Goal: Complete Application Form: Complete application form

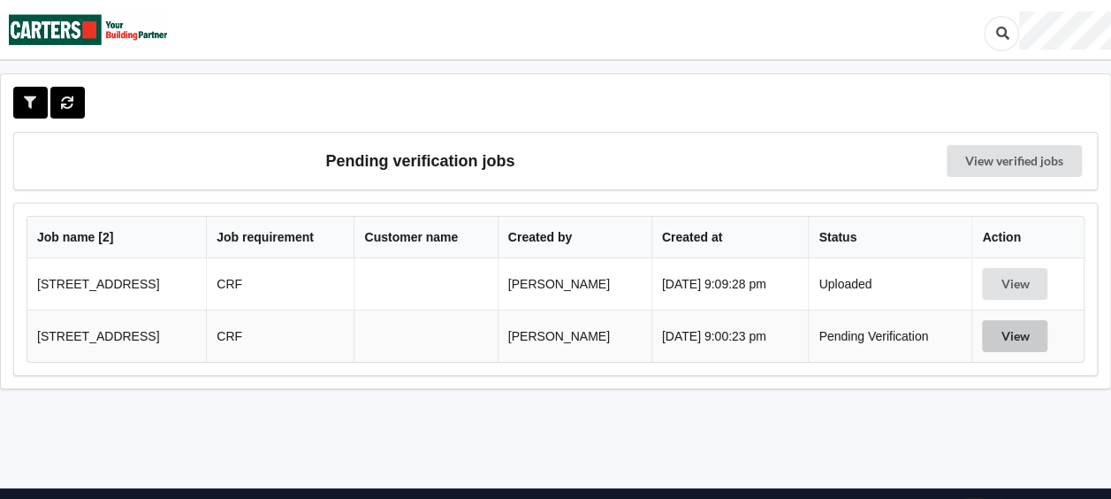
click at [1013, 334] on button "View" at bounding box center [1014, 336] width 65 height 32
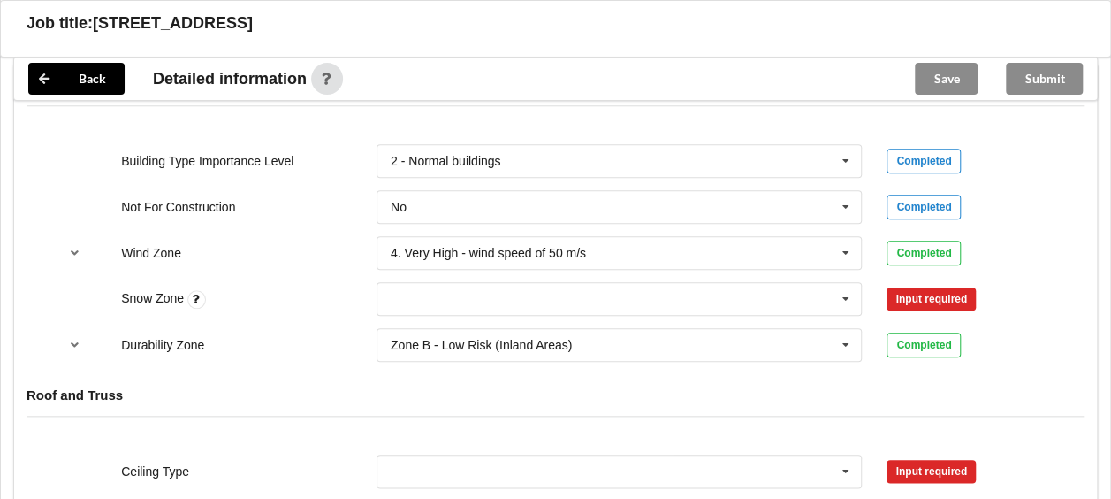
scroll to position [796, 0]
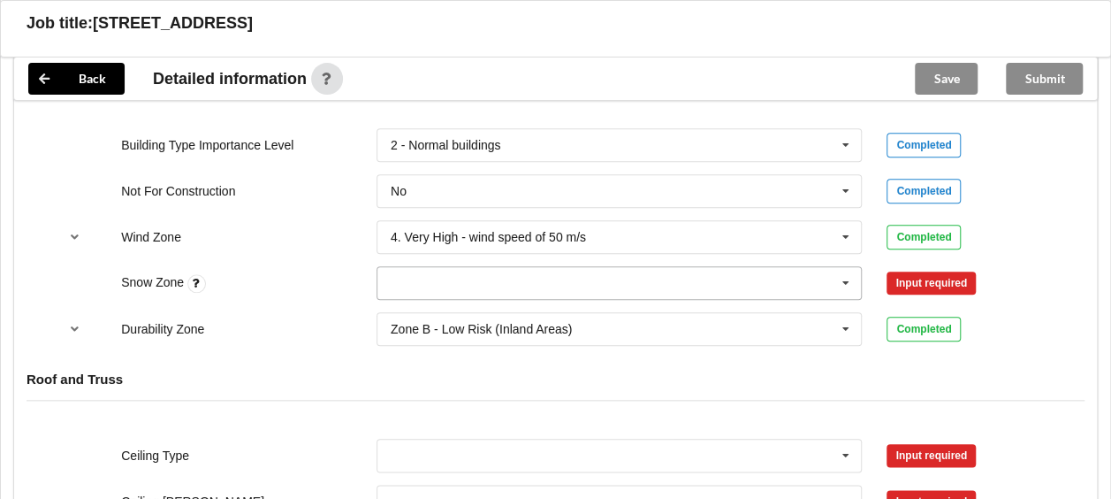
click at [484, 283] on input "text" at bounding box center [620, 283] width 484 height 32
click at [410, 309] on div "N0" at bounding box center [619, 315] width 484 height 33
click at [921, 284] on button "Confirm input" at bounding box center [939, 282] width 105 height 29
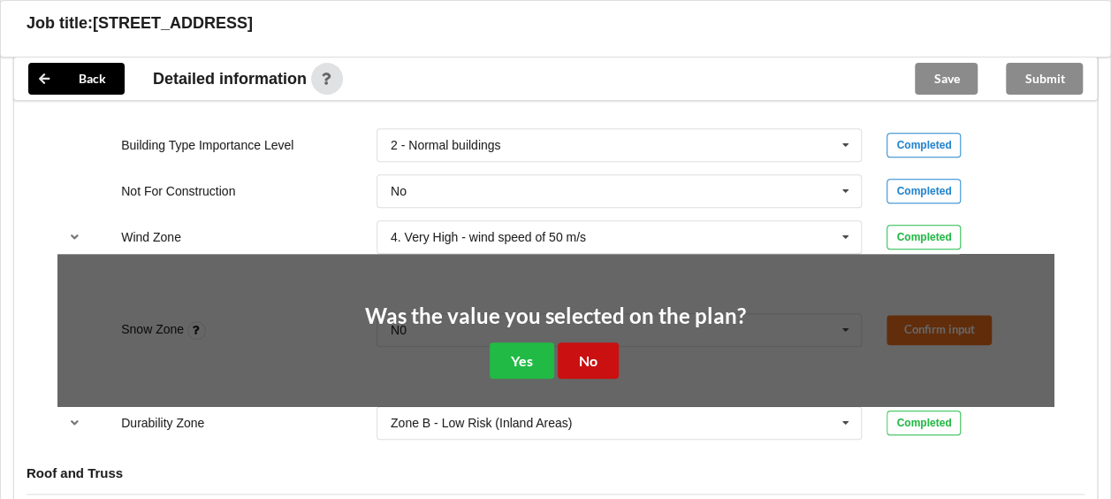
click at [587, 352] on button "No" at bounding box center [588, 360] width 61 height 36
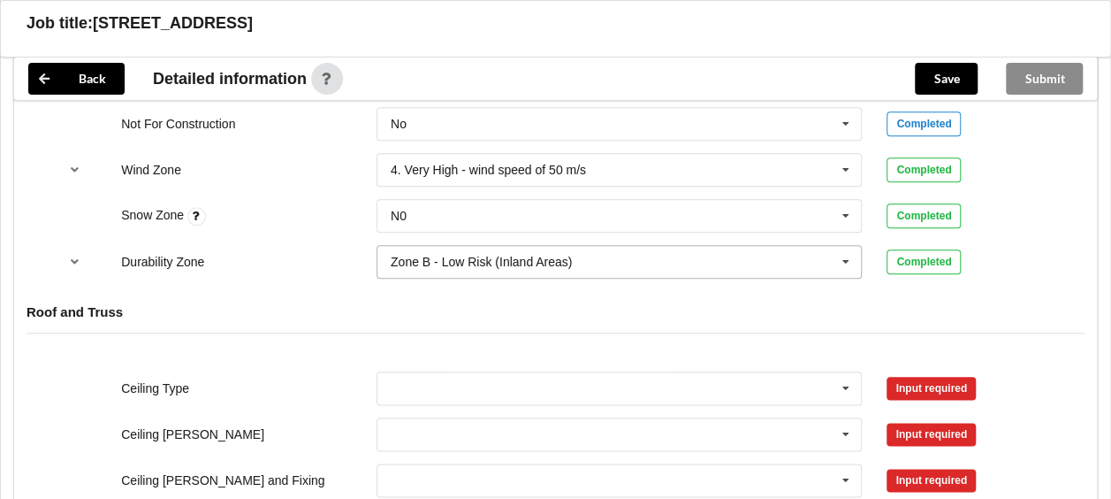
scroll to position [1061, 0]
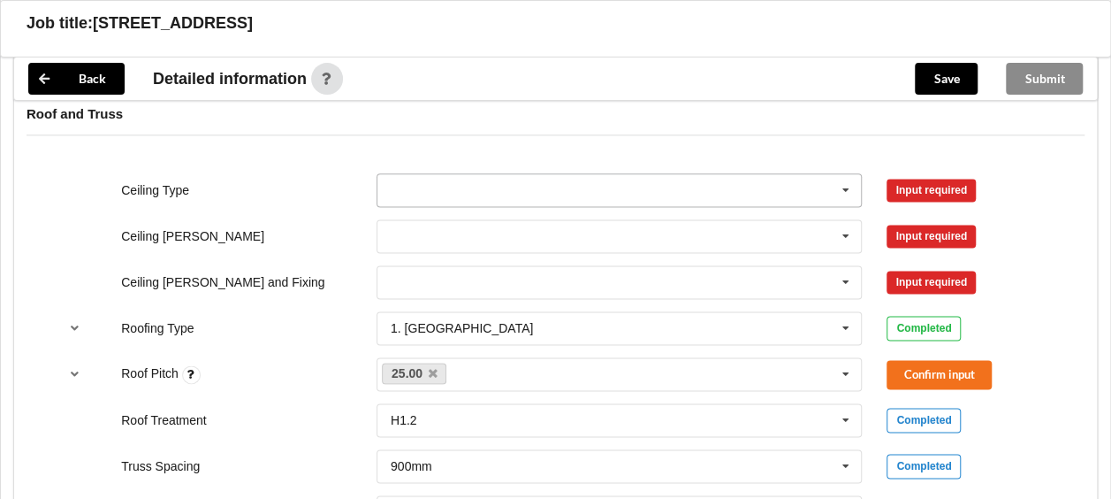
click at [527, 187] on input "text" at bounding box center [620, 190] width 484 height 32
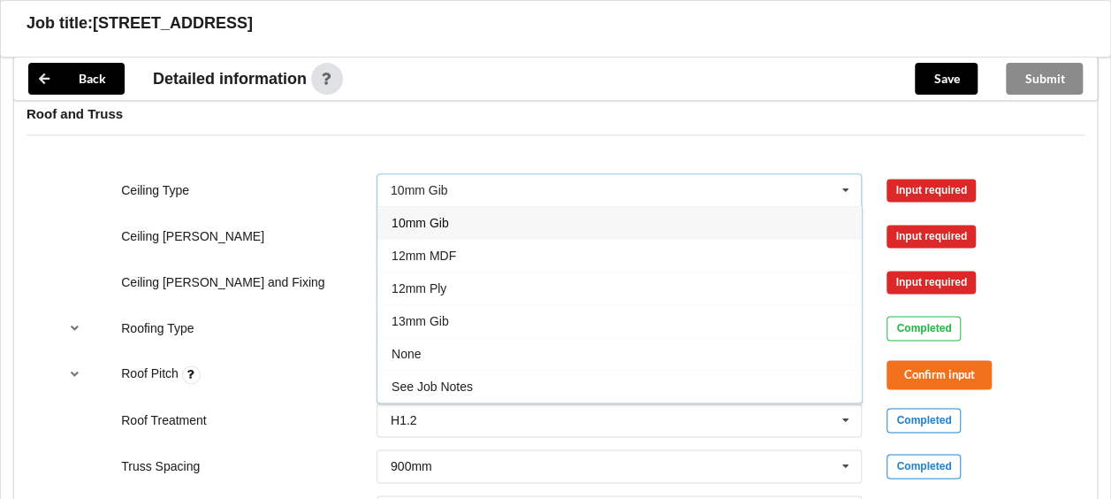
click at [435, 223] on span "10mm Gib" at bounding box center [420, 223] width 57 height 14
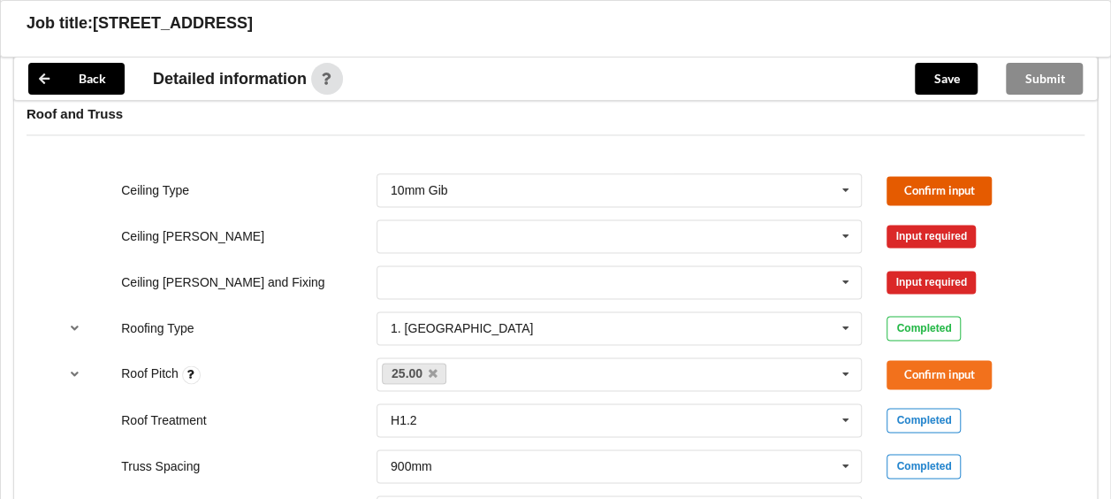
click at [913, 187] on button "Confirm input" at bounding box center [939, 190] width 105 height 29
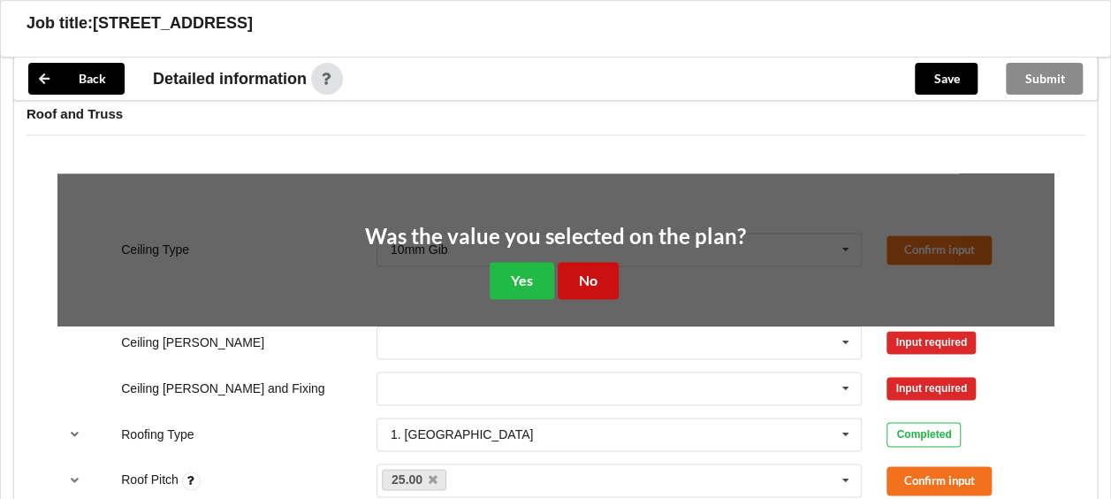
click at [596, 270] on button "No" at bounding box center [588, 280] width 61 height 36
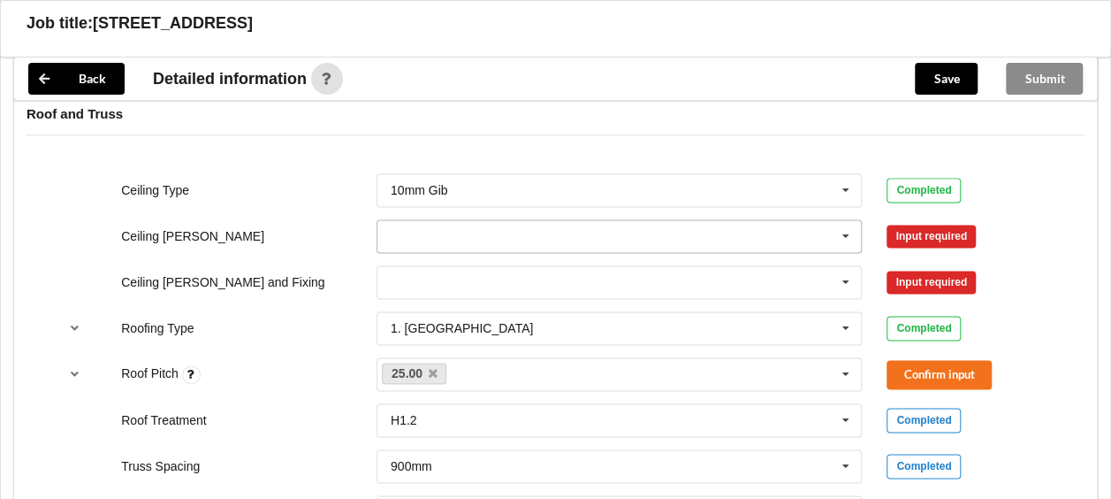
click at [494, 235] on input "text" at bounding box center [620, 236] width 484 height 32
click at [408, 269] on span "400mm" at bounding box center [413, 269] width 42 height 14
click at [408, 279] on input "text" at bounding box center [620, 282] width 484 height 32
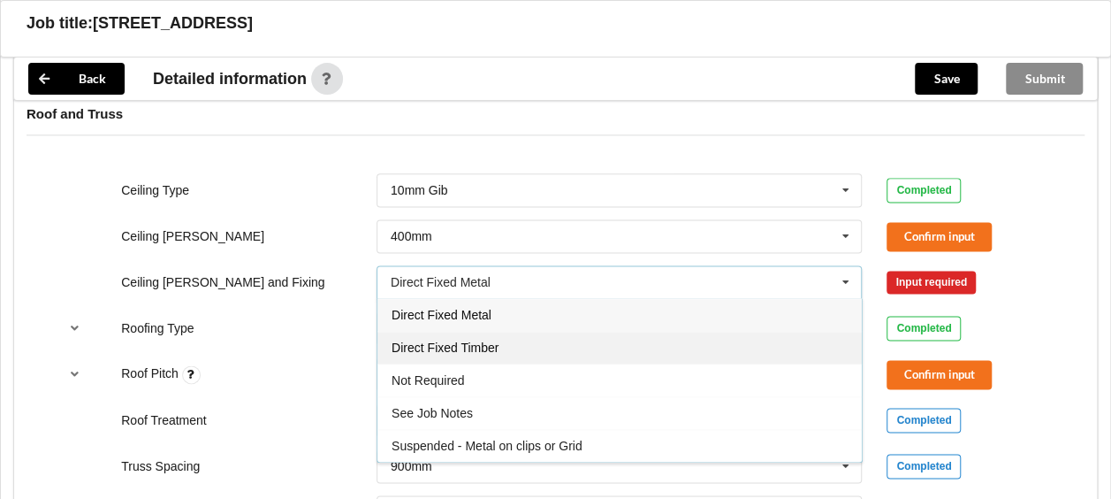
click at [446, 347] on span "Direct Fixed Timber" at bounding box center [445, 347] width 107 height 14
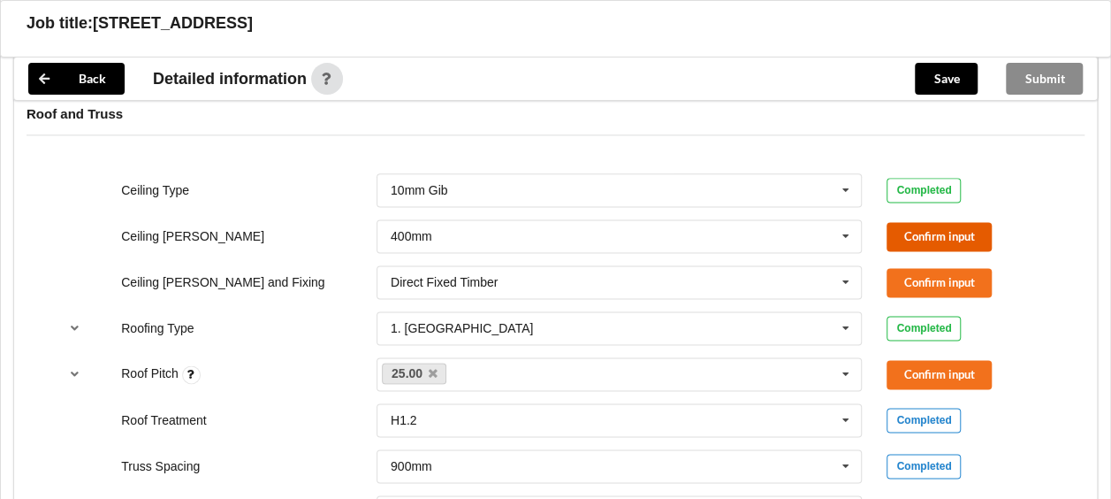
click at [930, 225] on button "Confirm input" at bounding box center [939, 236] width 105 height 29
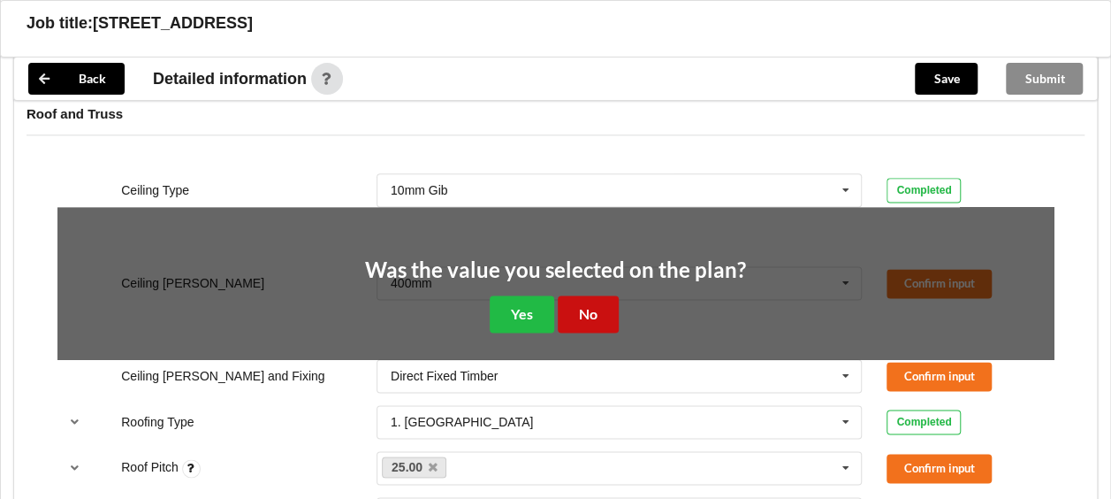
drag, startPoint x: 591, startPoint y: 308, endPoint x: 698, endPoint y: 301, distance: 108.1
click at [598, 309] on button "No" at bounding box center [588, 313] width 61 height 36
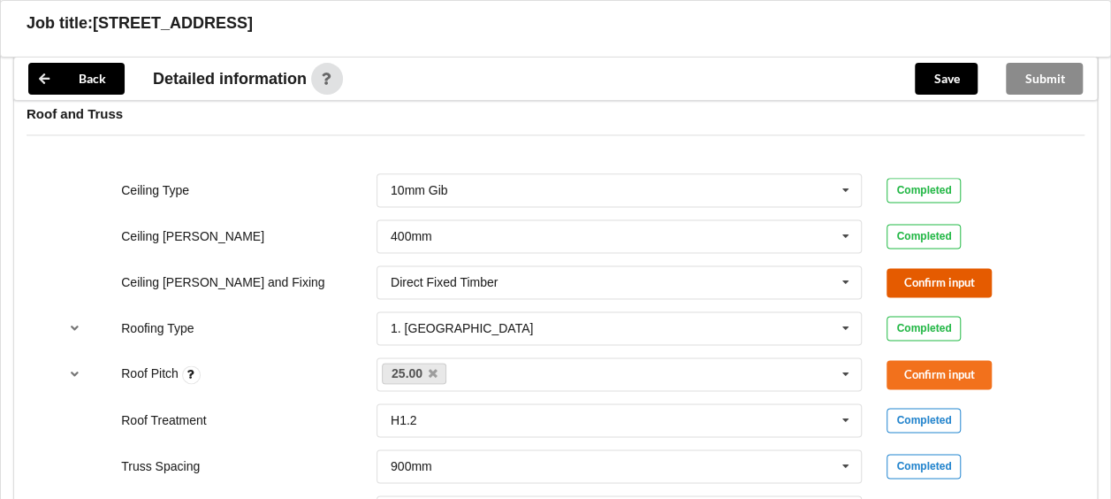
click at [937, 270] on button "Confirm input" at bounding box center [939, 282] width 105 height 29
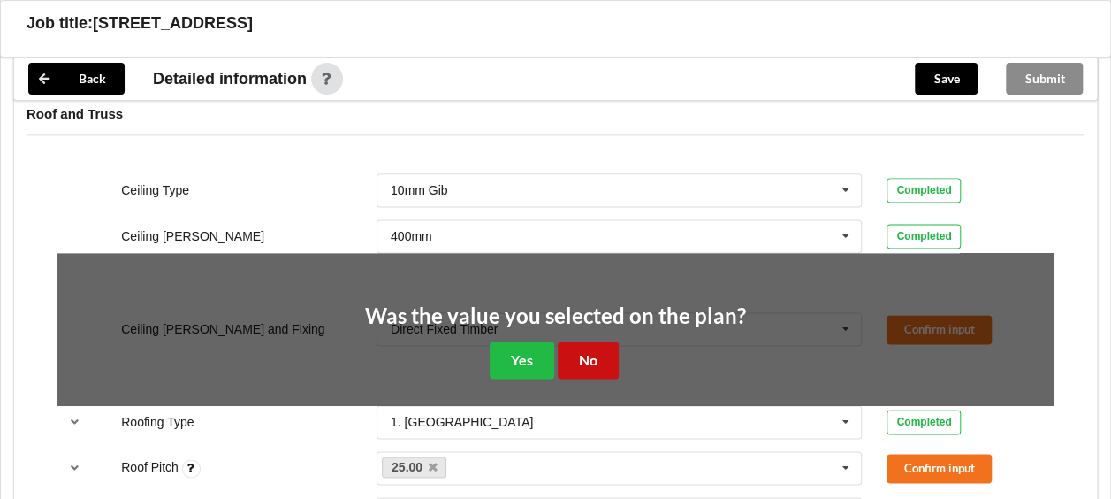
drag, startPoint x: 590, startPoint y: 354, endPoint x: 701, endPoint y: 350, distance: 111.4
click at [591, 354] on button "No" at bounding box center [588, 359] width 61 height 36
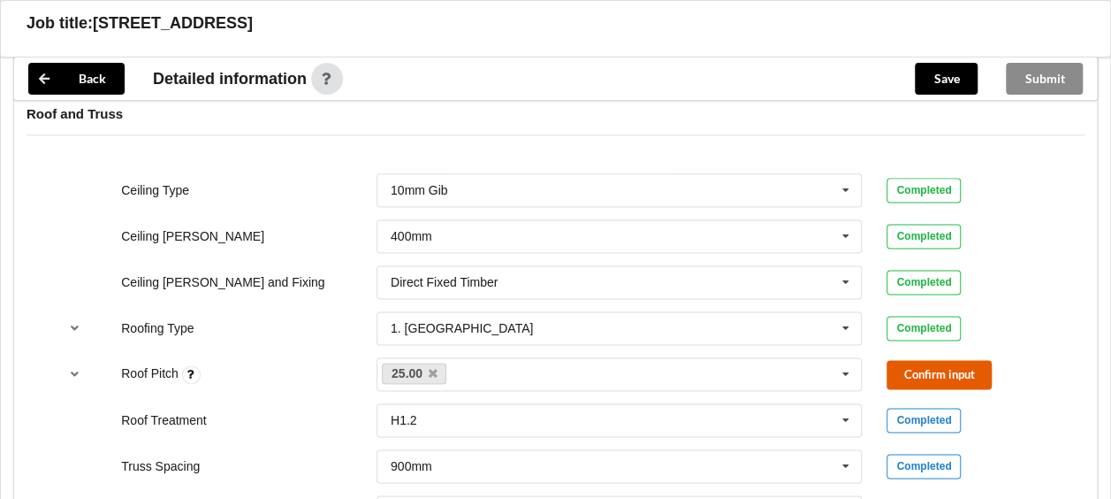
click at [930, 376] on button "Confirm input" at bounding box center [939, 374] width 105 height 29
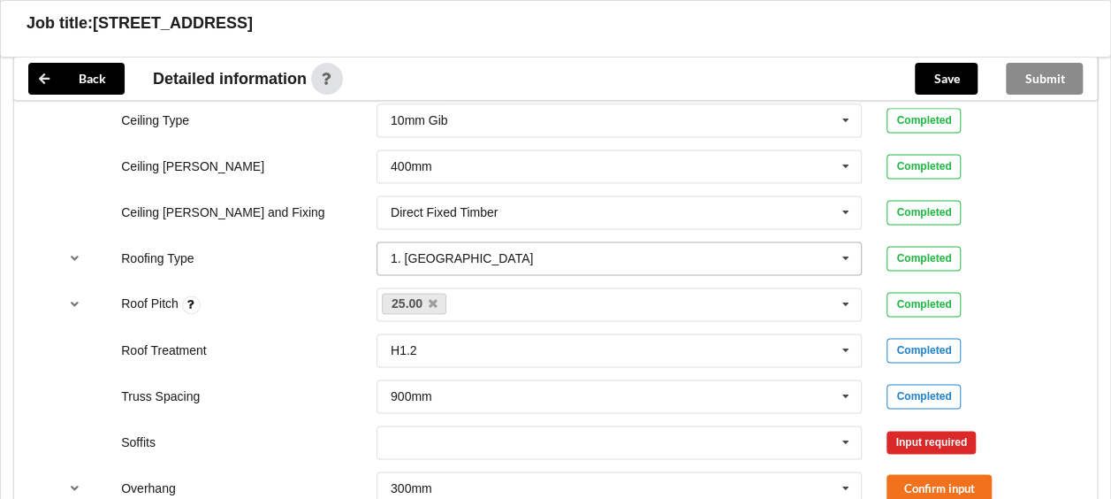
scroll to position [1238, 0]
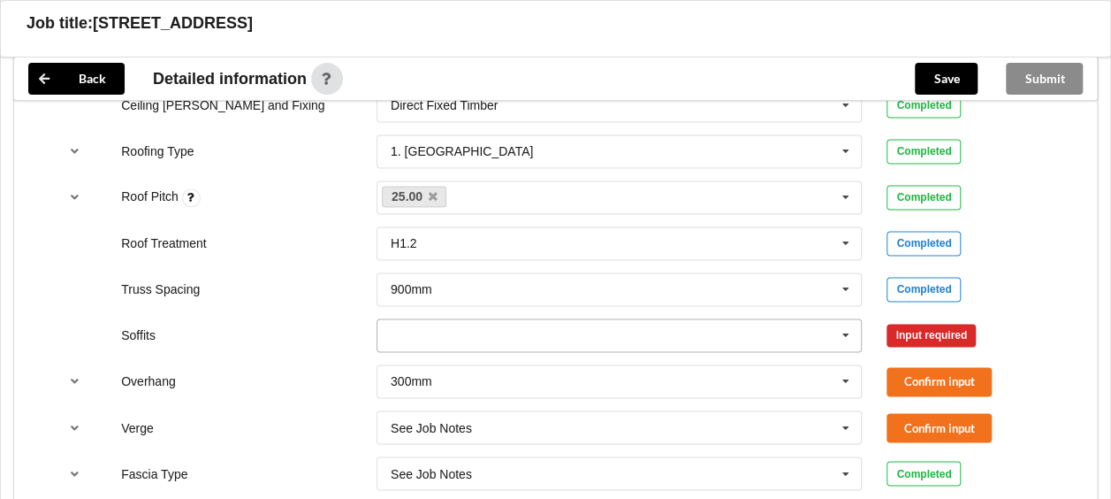
click at [849, 332] on icon at bounding box center [846, 335] width 27 height 33
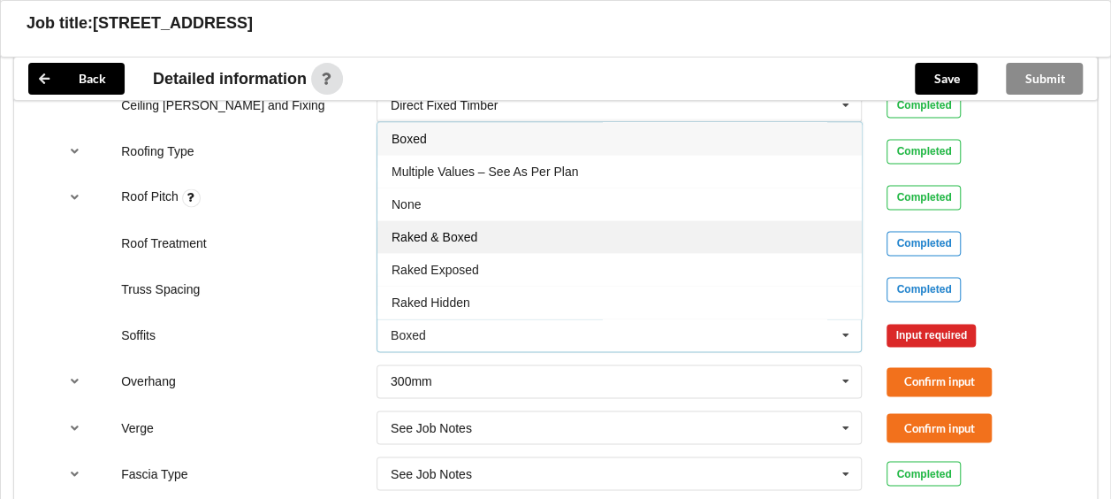
click at [507, 235] on div "Raked & Boxed" at bounding box center [619, 236] width 484 height 33
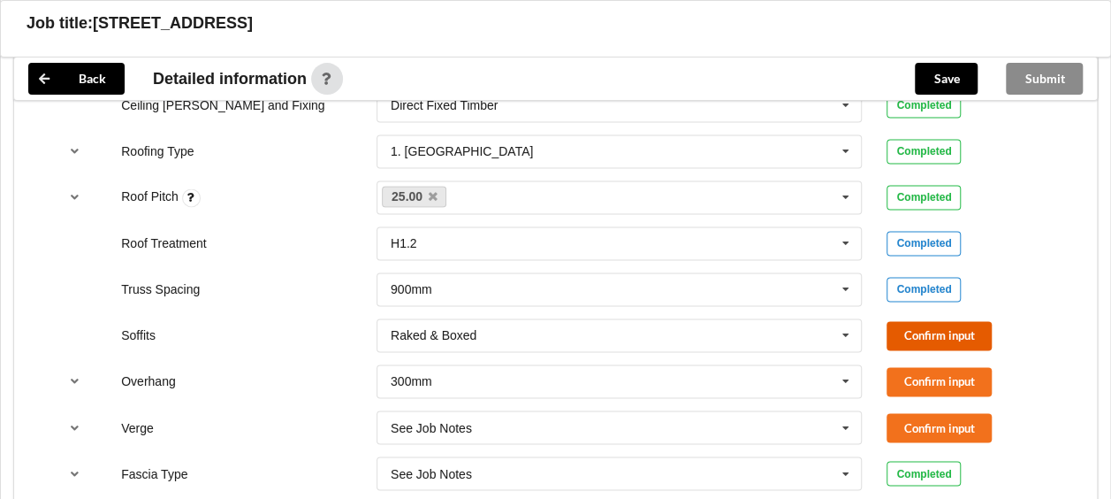
click at [927, 321] on button "Confirm input" at bounding box center [939, 335] width 105 height 29
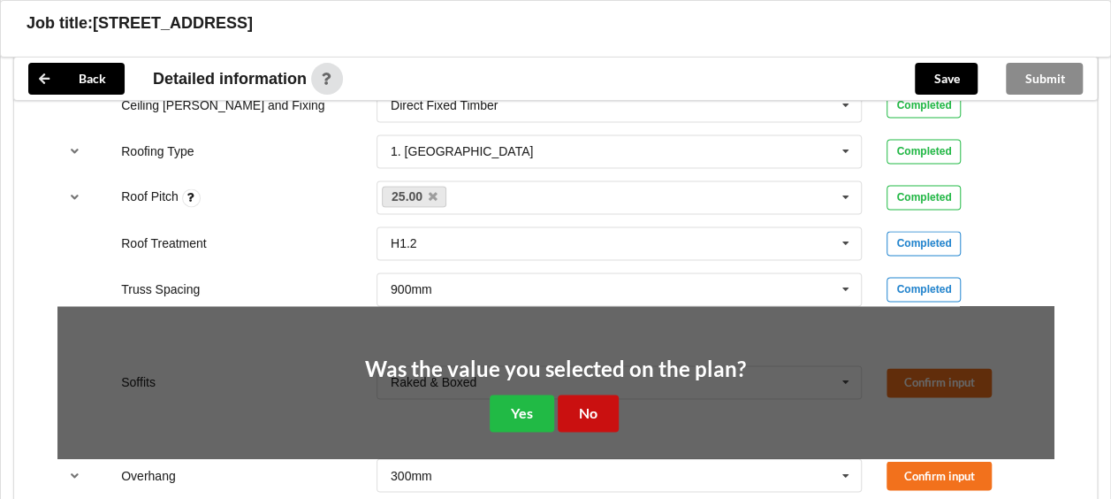
click at [600, 403] on button "No" at bounding box center [588, 412] width 61 height 36
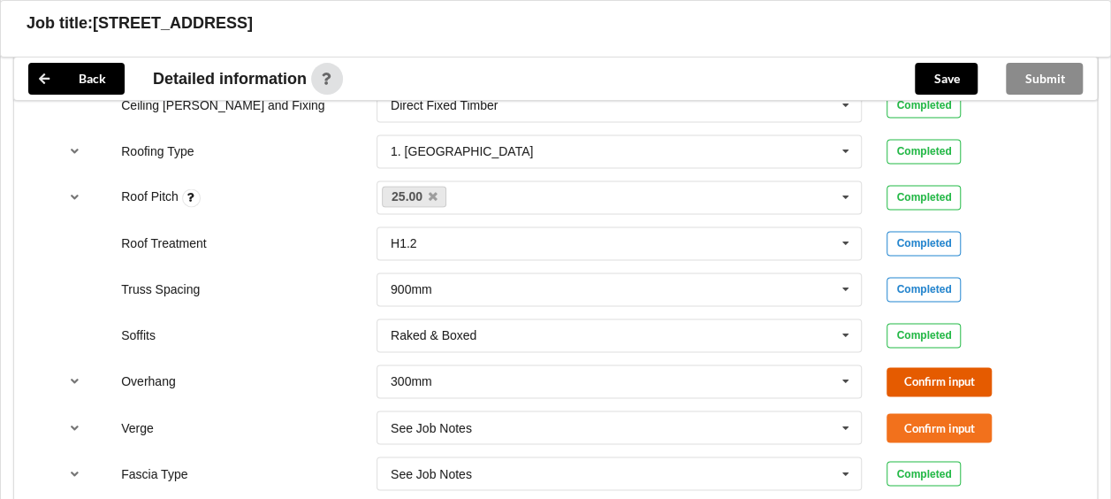
click at [939, 371] on button "Confirm input" at bounding box center [939, 381] width 105 height 29
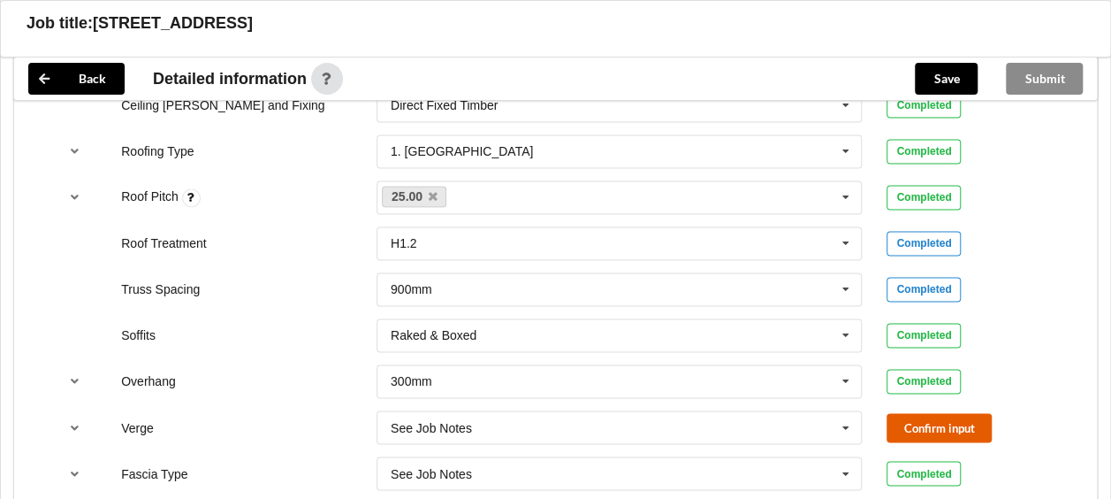
click at [963, 413] on button "Confirm input" at bounding box center [939, 427] width 105 height 29
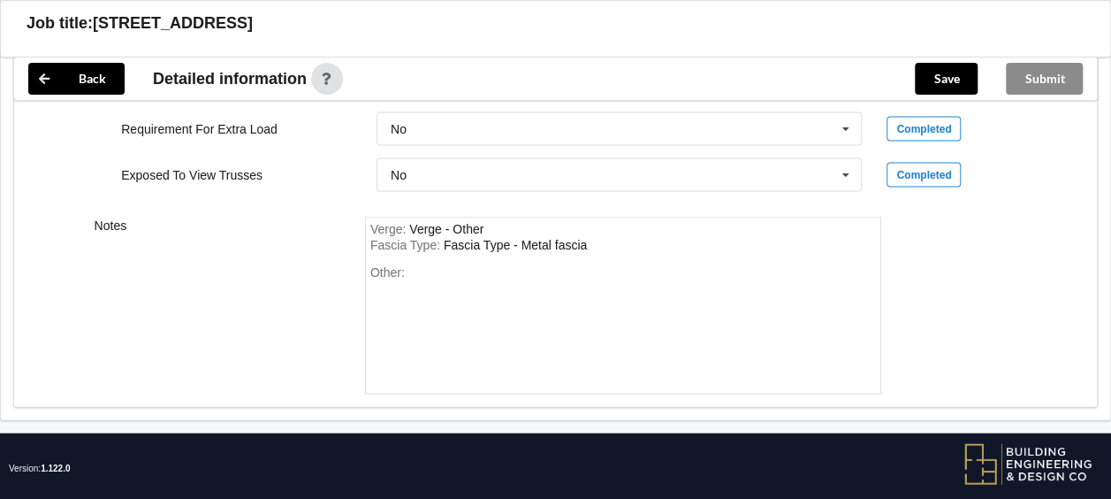
scroll to position [1783, 0]
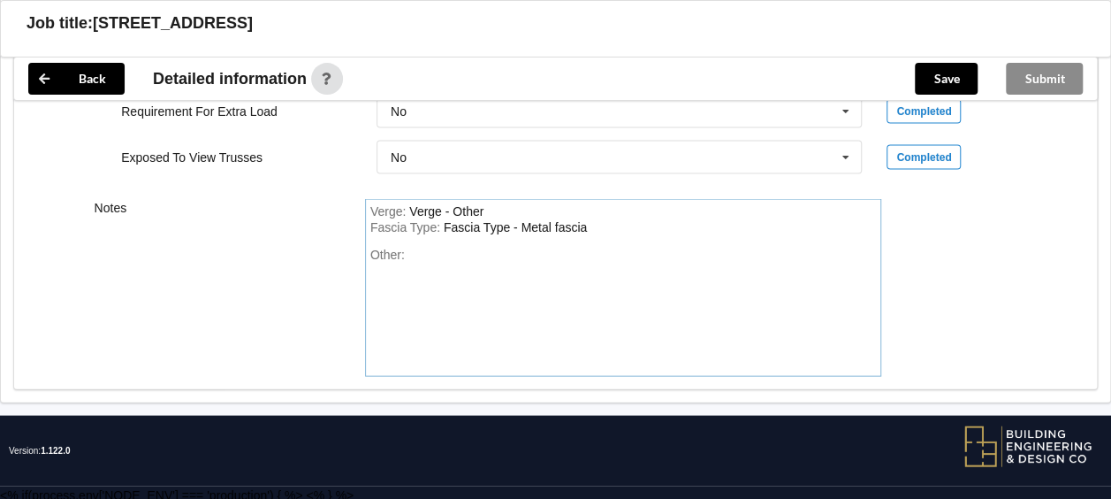
click at [433, 255] on div "Other:" at bounding box center [623, 310] width 507 height 124
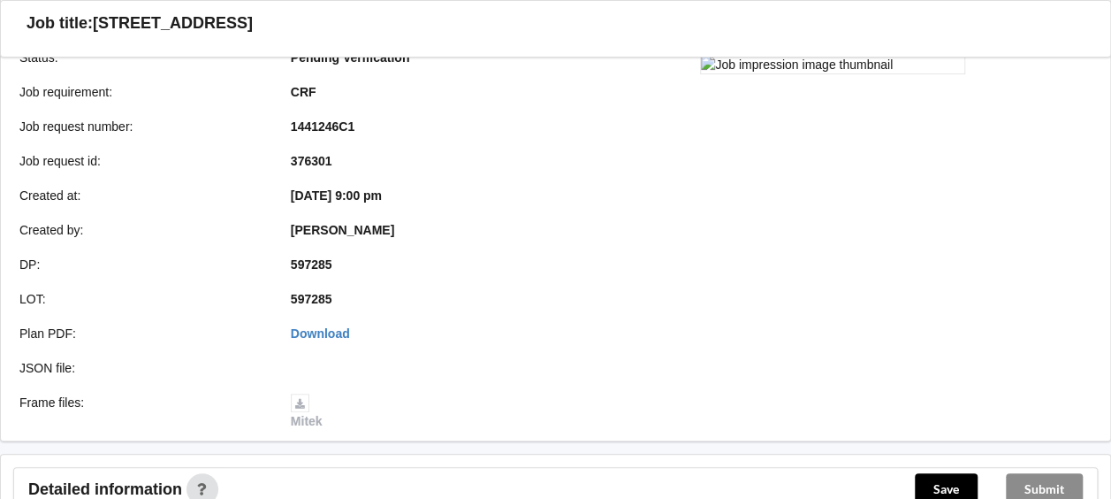
scroll to position [0, 0]
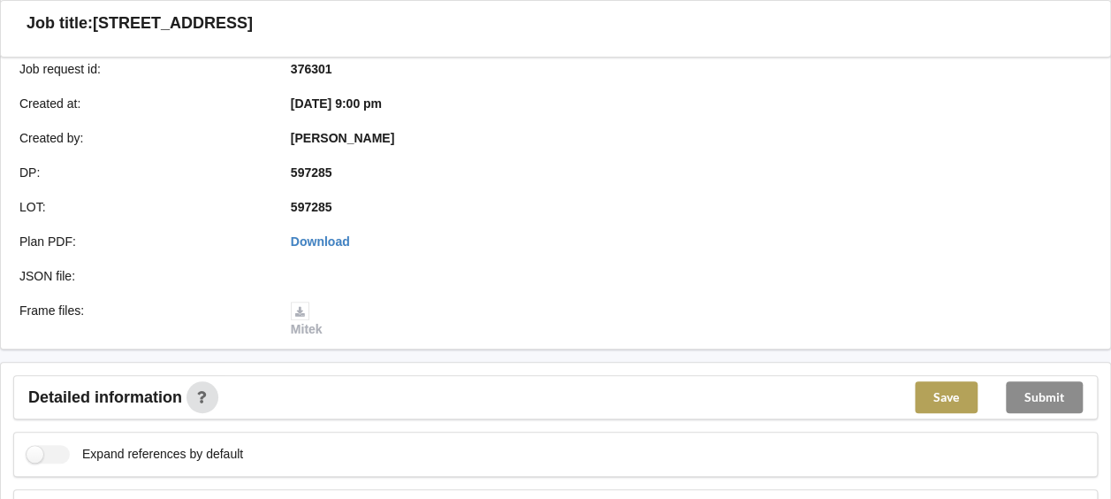
click at [957, 399] on button "Save" at bounding box center [946, 397] width 63 height 32
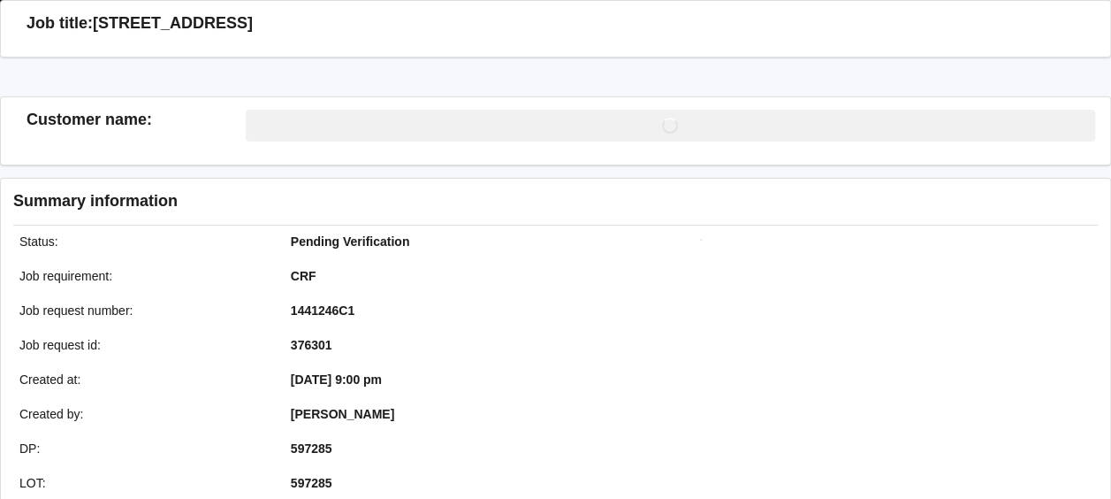
scroll to position [354, 0]
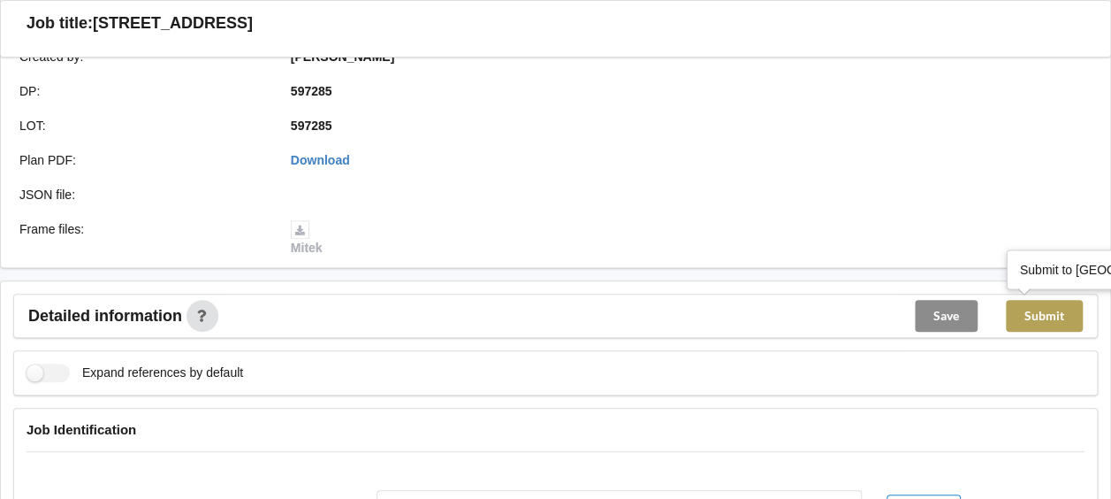
click at [1045, 316] on button "Submit" at bounding box center [1044, 316] width 77 height 32
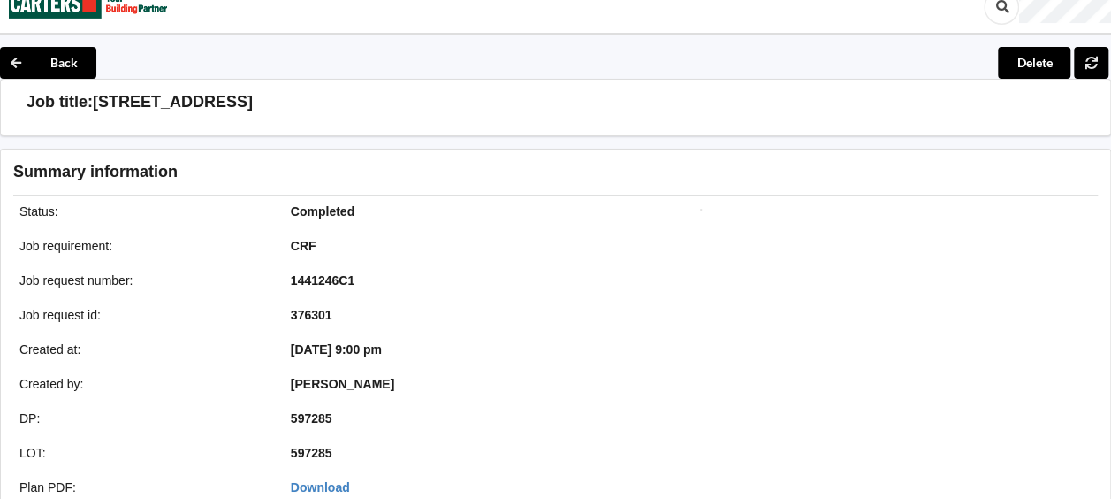
scroll to position [0, 0]
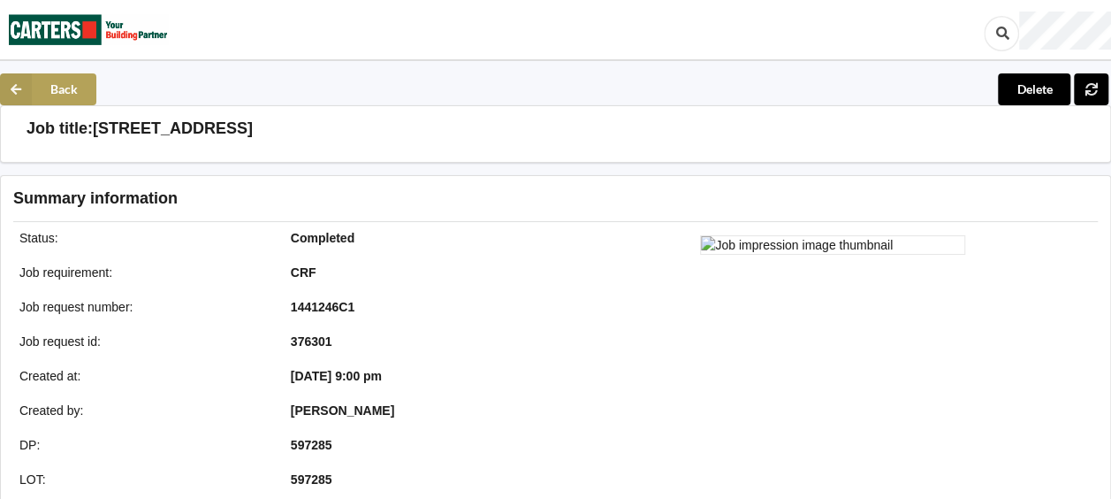
click at [18, 92] on icon at bounding box center [16, 89] width 32 height 32
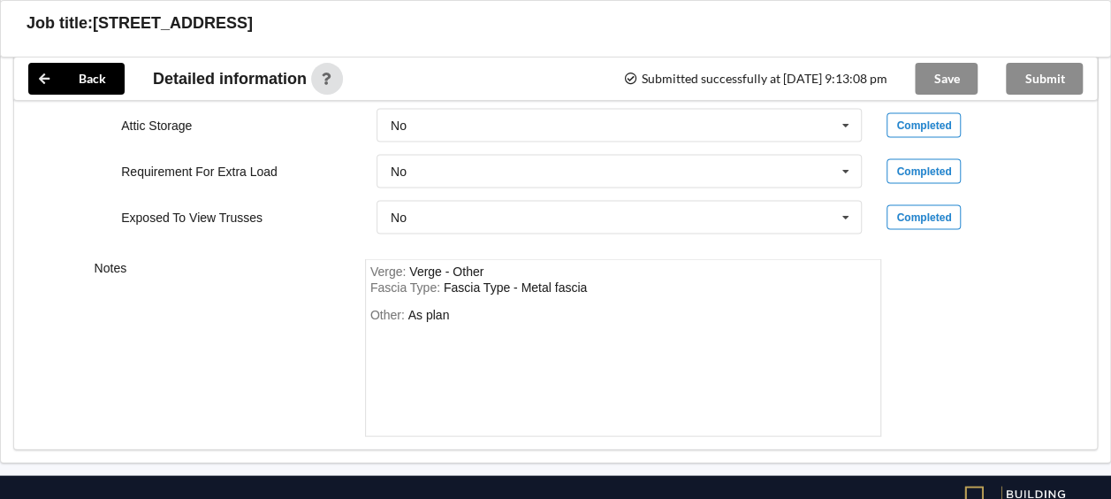
scroll to position [1703, 0]
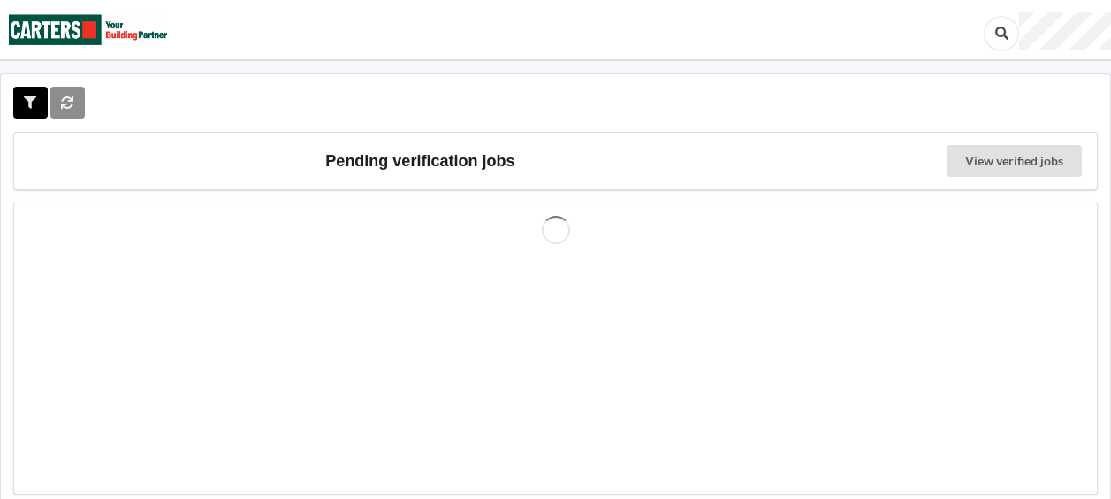
scroll to position [18, 0]
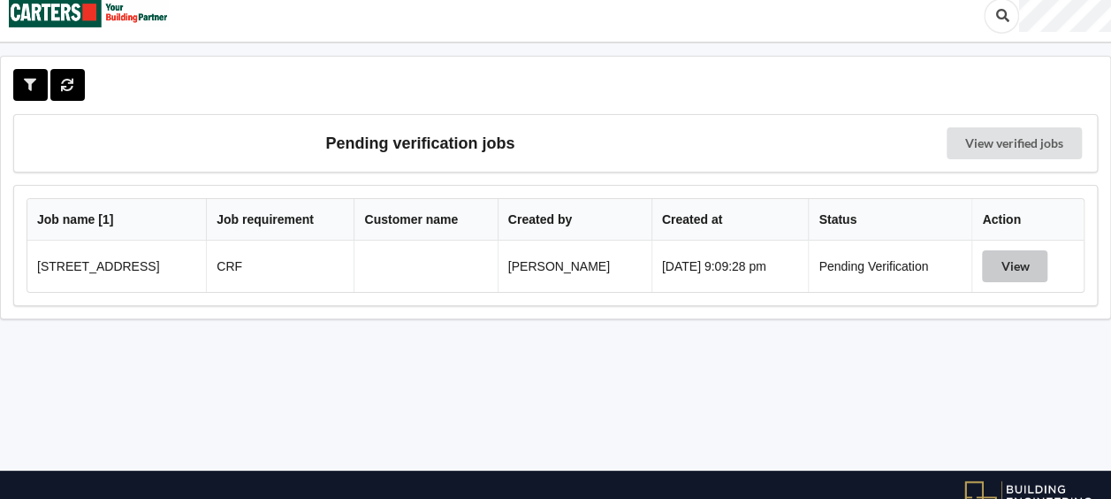
click at [1005, 260] on button "View" at bounding box center [1014, 266] width 65 height 32
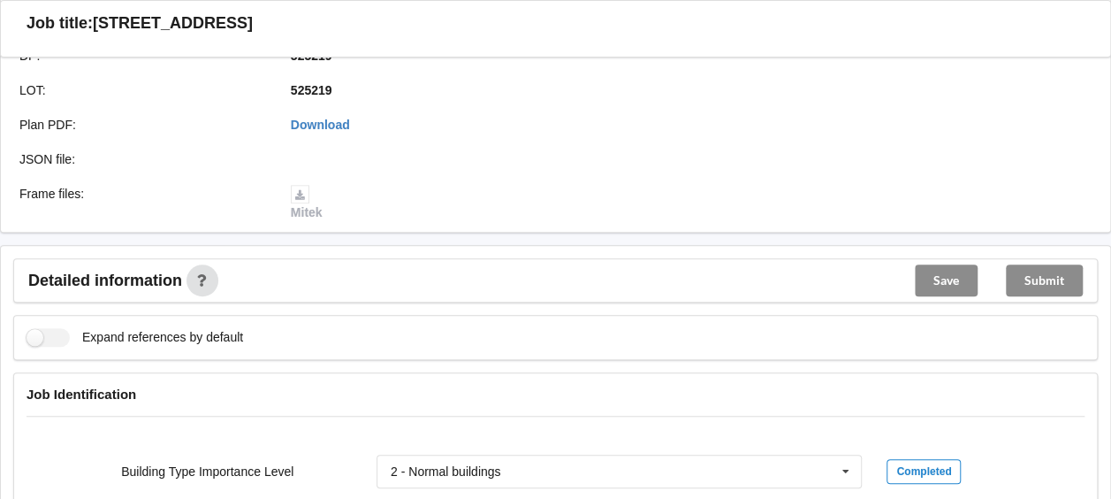
scroll to position [725, 0]
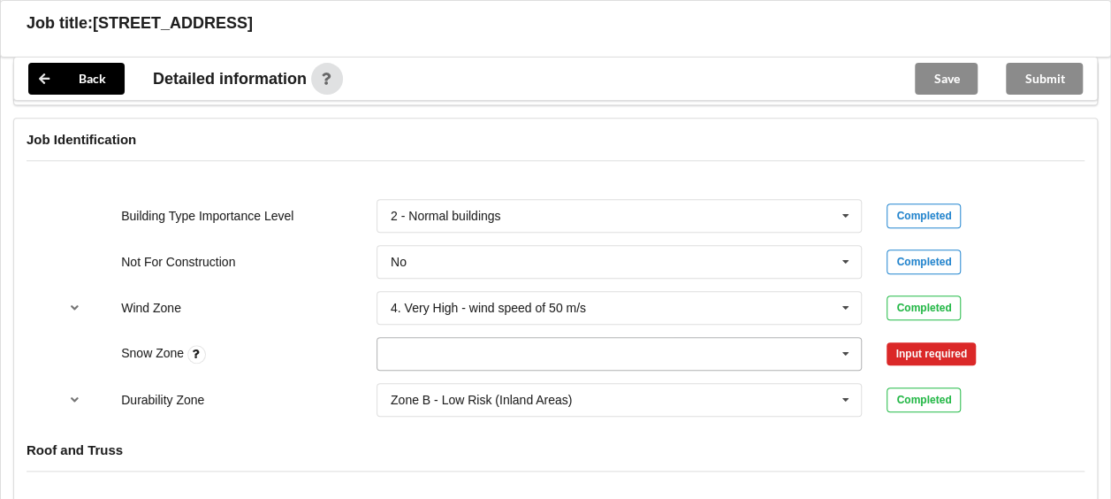
click at [849, 350] on icon at bounding box center [846, 354] width 27 height 33
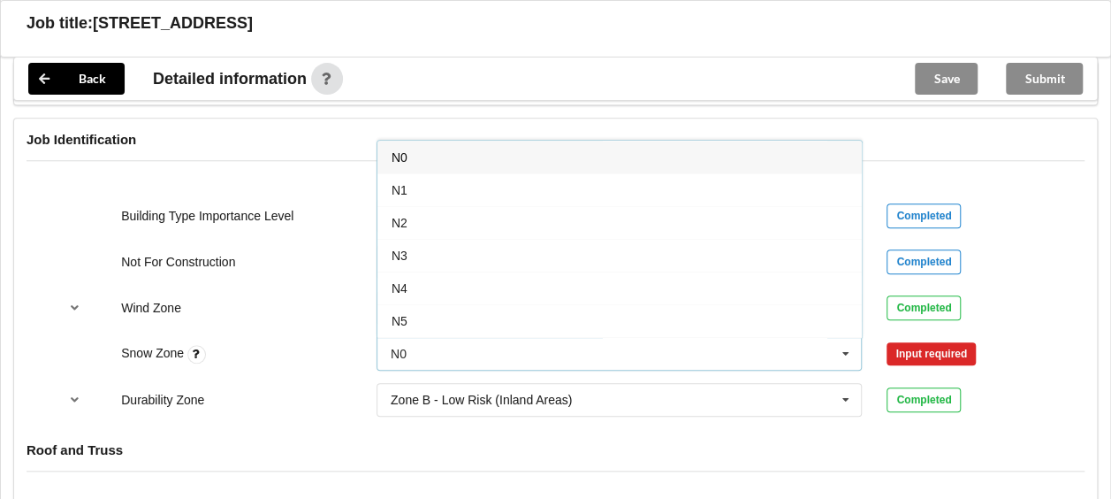
click at [421, 149] on div "N0" at bounding box center [619, 157] width 484 height 33
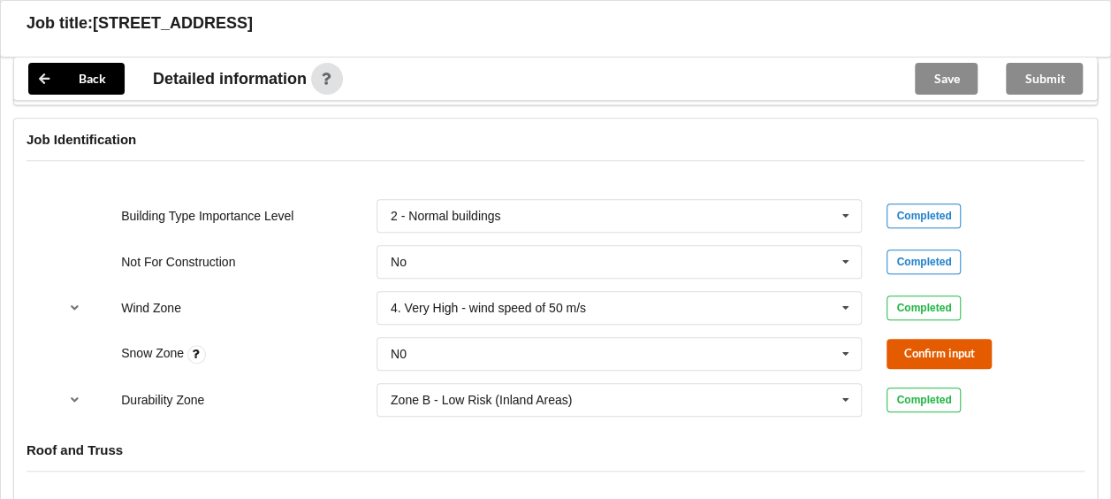
click at [946, 345] on button "Confirm input" at bounding box center [939, 353] width 105 height 29
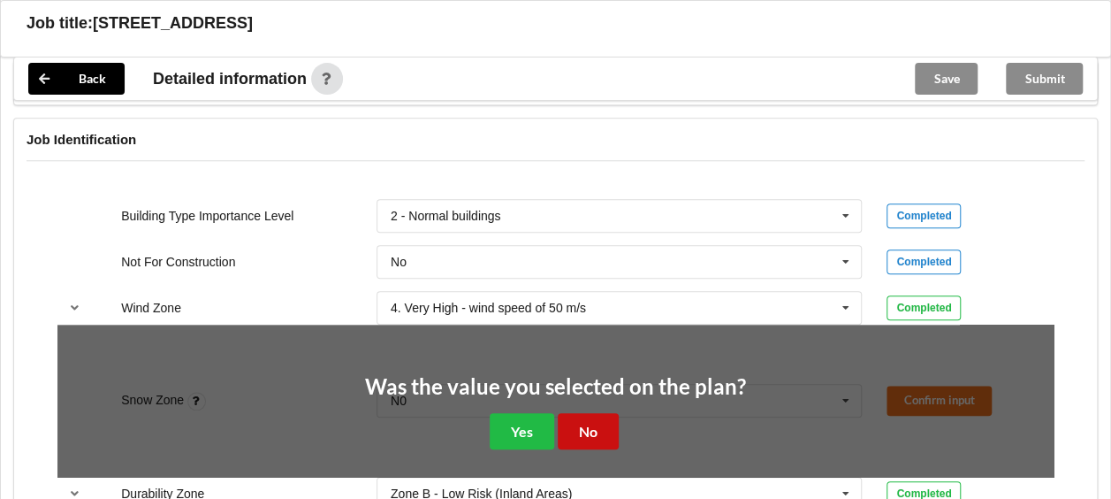
click at [594, 426] on button "No" at bounding box center [588, 431] width 61 height 36
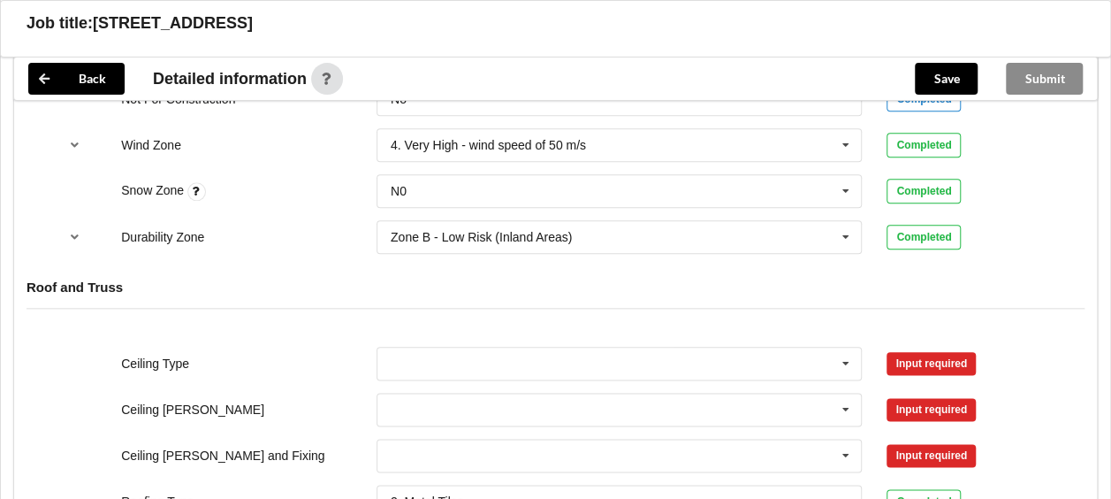
scroll to position [990, 0]
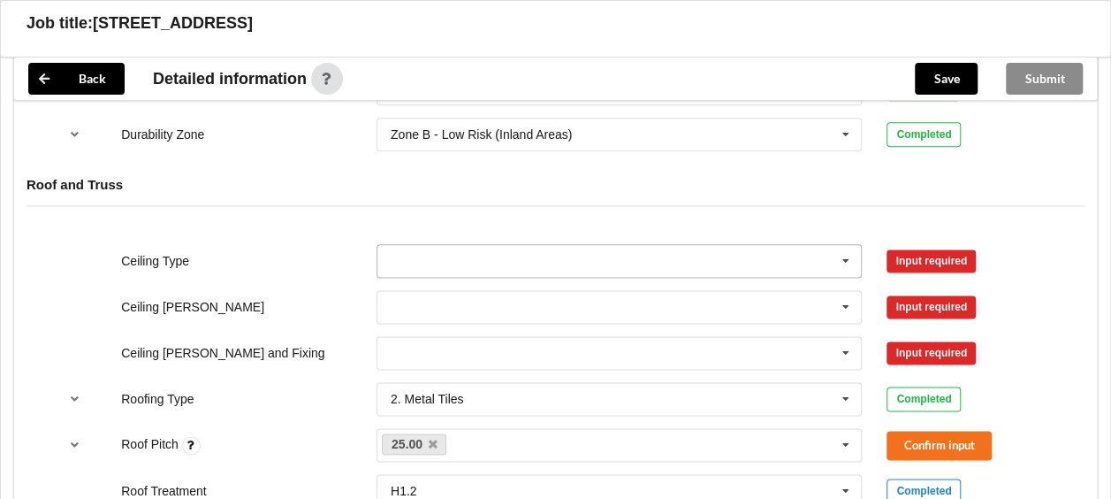
click at [502, 259] on input "text" at bounding box center [620, 261] width 484 height 32
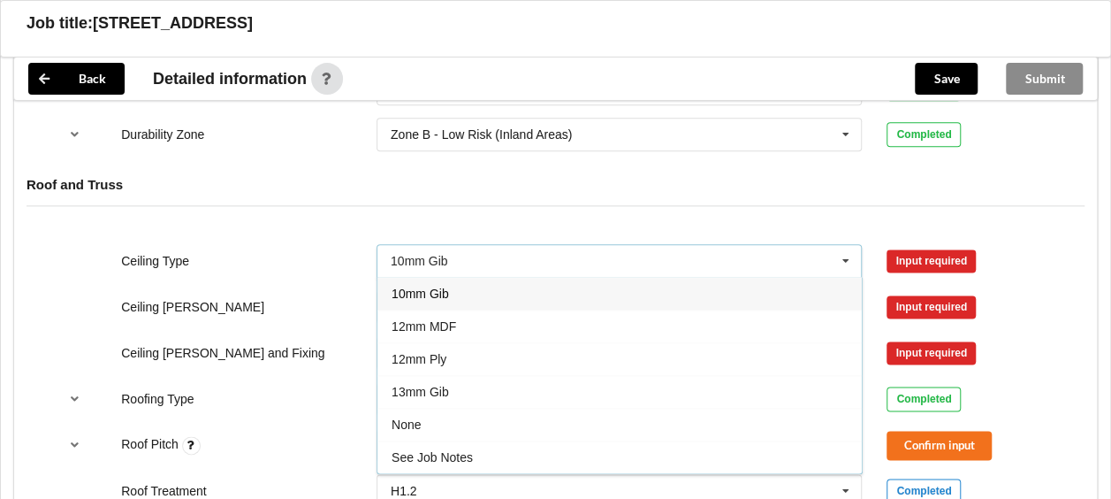
click at [420, 293] on span "10mm Gib" at bounding box center [420, 293] width 57 height 14
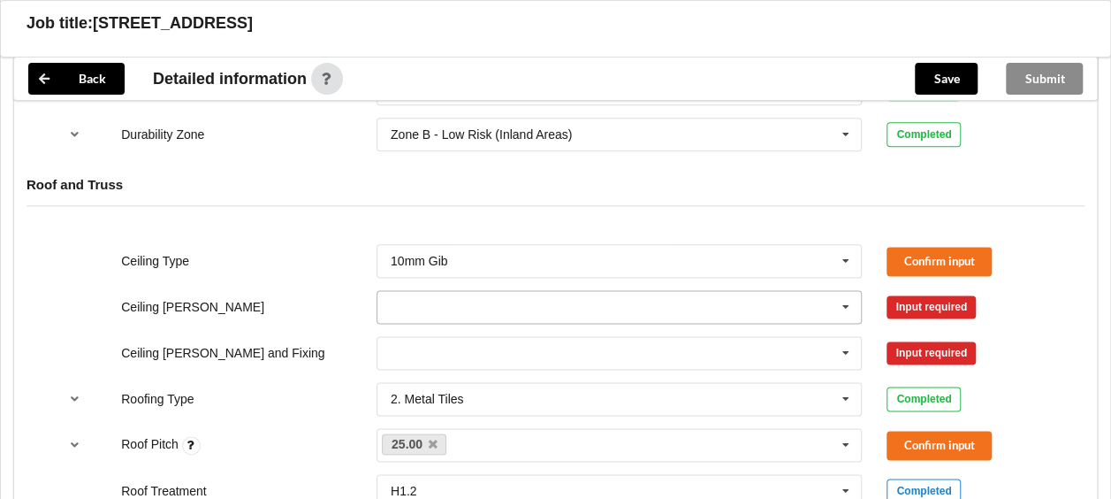
click at [426, 301] on input "text" at bounding box center [620, 307] width 484 height 32
click at [430, 341] on span "400mm" at bounding box center [413, 339] width 42 height 14
click at [428, 339] on input "text" at bounding box center [620, 353] width 484 height 32
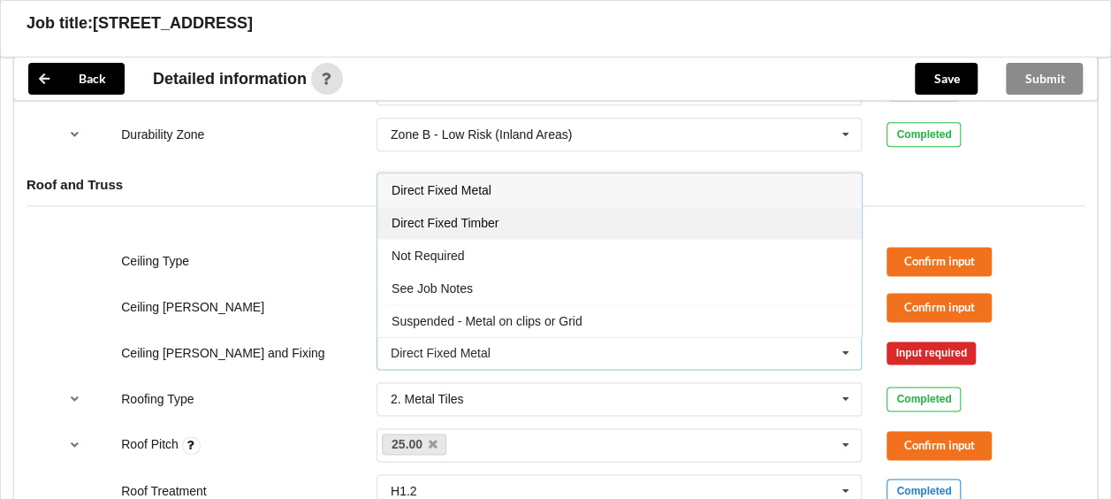
click at [467, 225] on span "Direct Fixed Timber" at bounding box center [445, 223] width 107 height 14
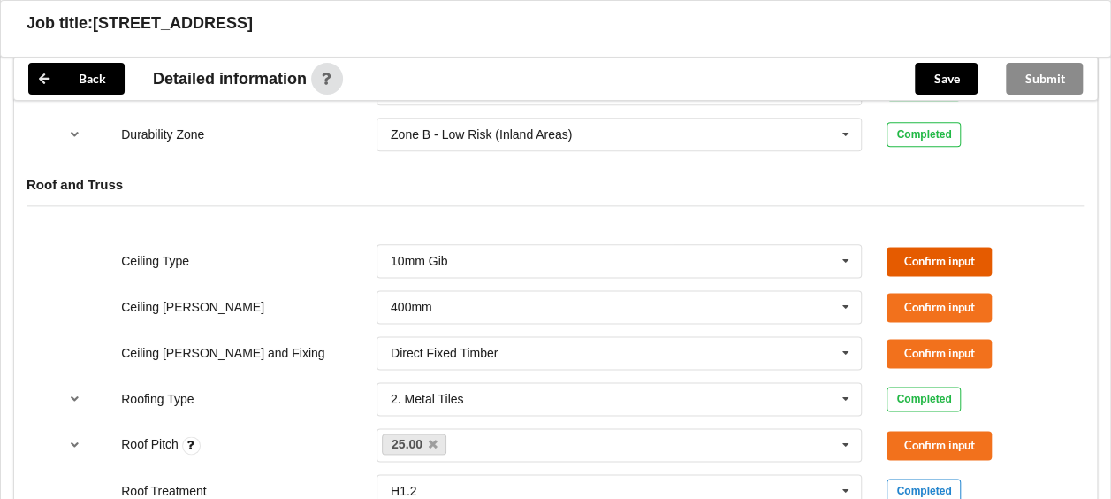
click at [951, 261] on button "Confirm input" at bounding box center [939, 261] width 105 height 29
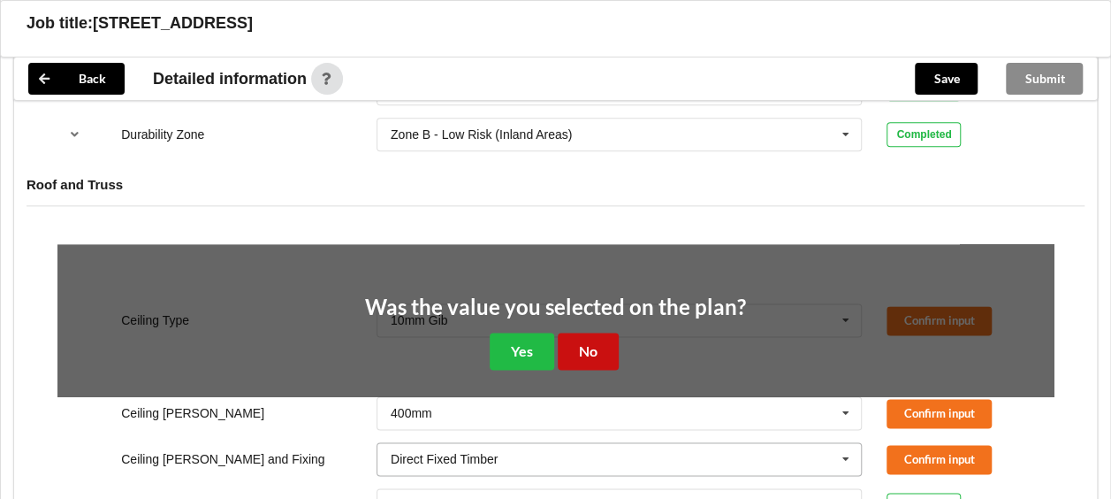
drag, startPoint x: 598, startPoint y: 338, endPoint x: 630, endPoint y: 336, distance: 31.9
click at [613, 338] on button "No" at bounding box center [588, 350] width 61 height 36
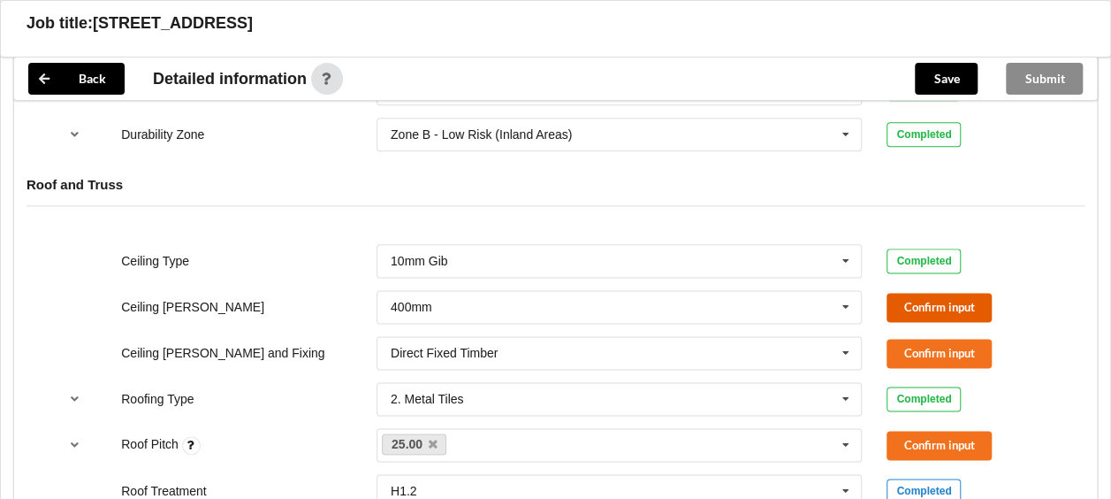
click at [925, 301] on button "Confirm input" at bounding box center [939, 307] width 105 height 29
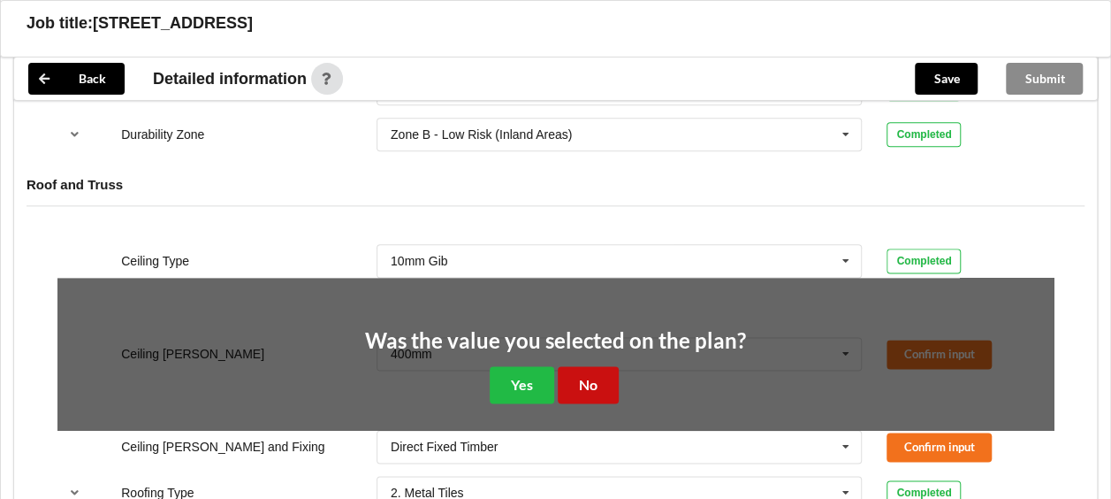
drag, startPoint x: 589, startPoint y: 368, endPoint x: 811, endPoint y: 370, distance: 222.8
click at [589, 368] on button "No" at bounding box center [588, 384] width 61 height 36
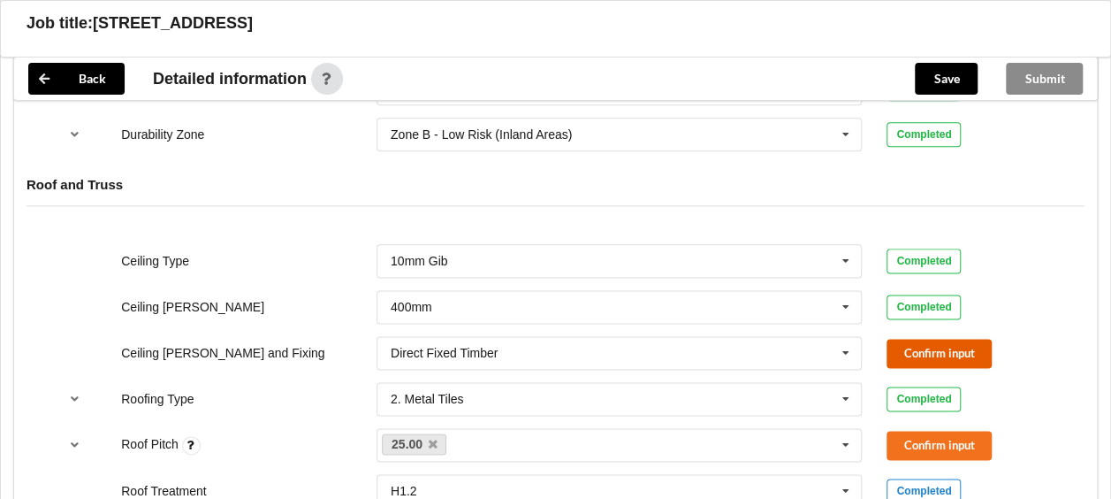
click at [926, 342] on button "Confirm input" at bounding box center [939, 353] width 105 height 29
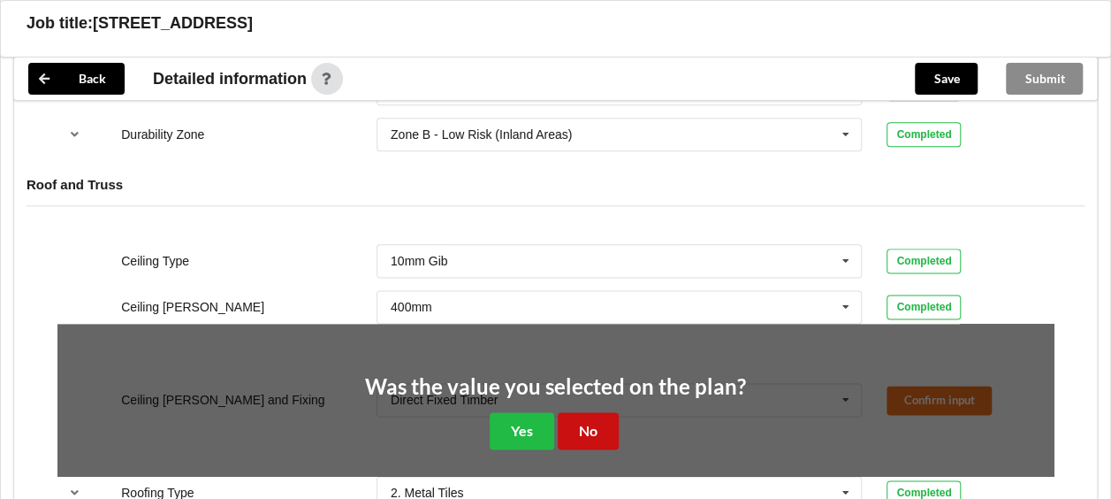
click at [606, 426] on button "No" at bounding box center [588, 430] width 61 height 36
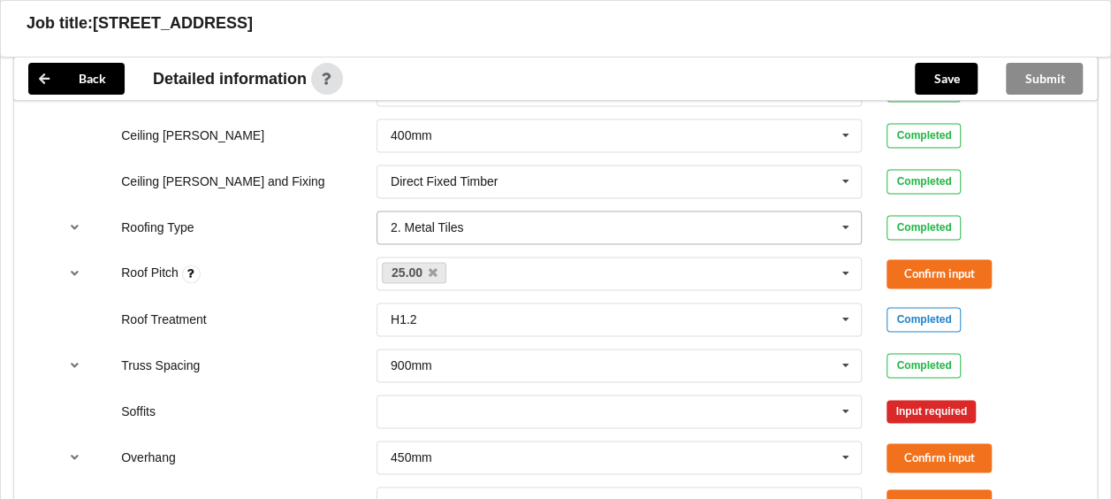
scroll to position [1167, 0]
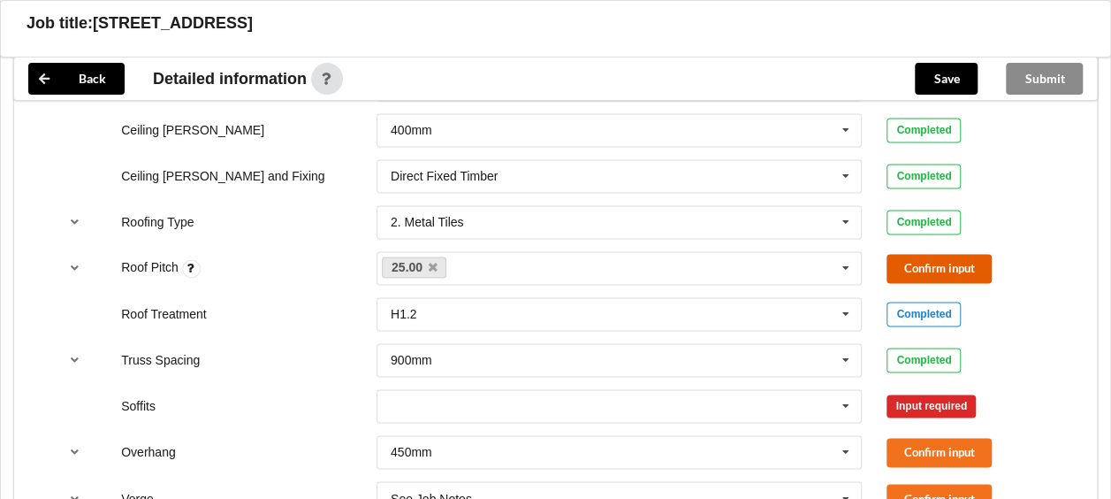
click at [942, 263] on button "Confirm input" at bounding box center [939, 268] width 105 height 29
click at [737, 396] on input "text" at bounding box center [620, 406] width 484 height 32
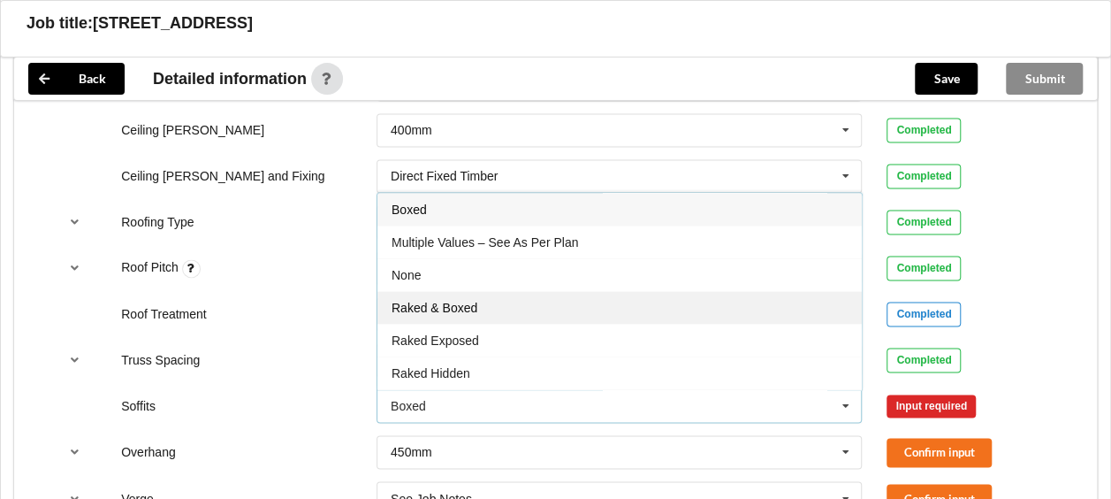
click at [476, 305] on span "Raked & Boxed" at bounding box center [435, 308] width 86 height 14
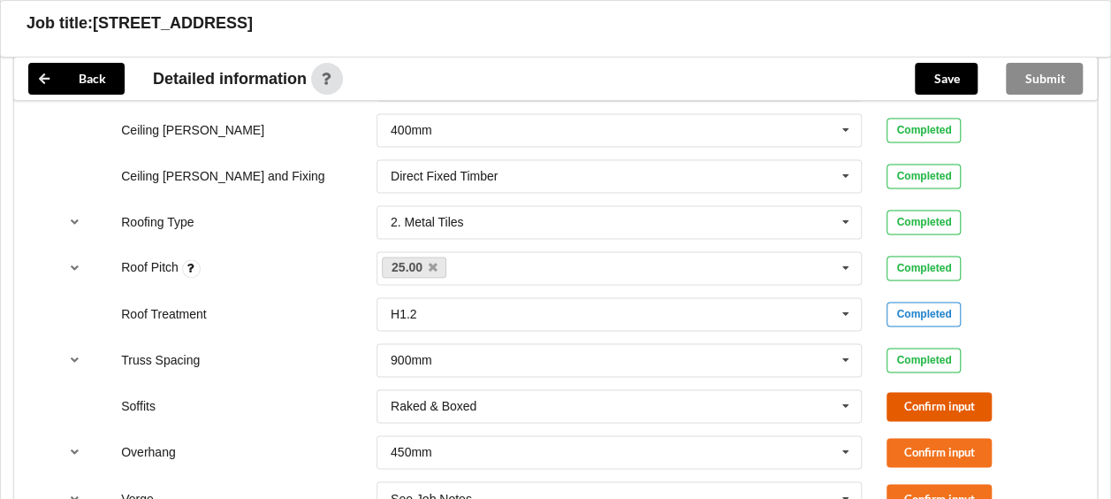
click at [942, 407] on button "Confirm input" at bounding box center [939, 406] width 105 height 29
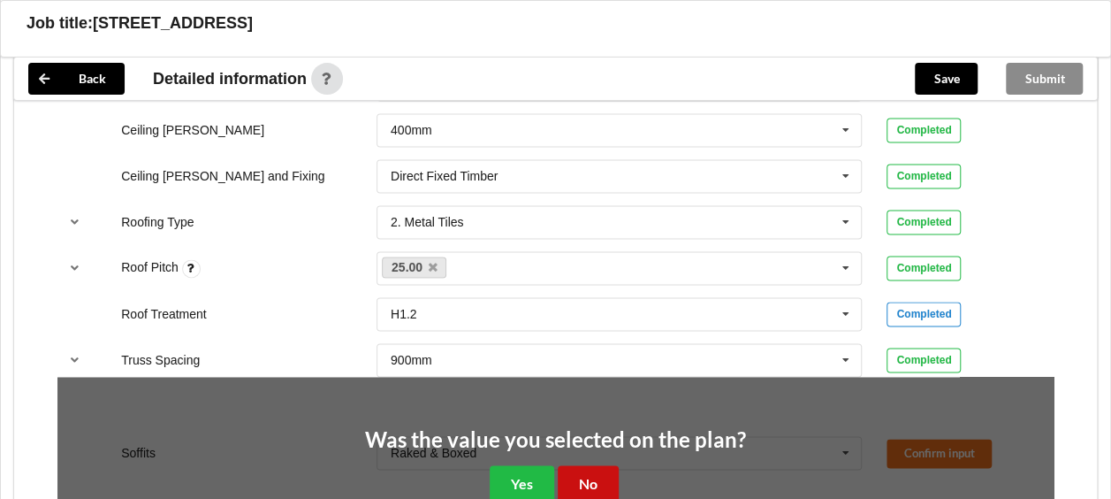
click at [598, 472] on button "No" at bounding box center [588, 483] width 61 height 36
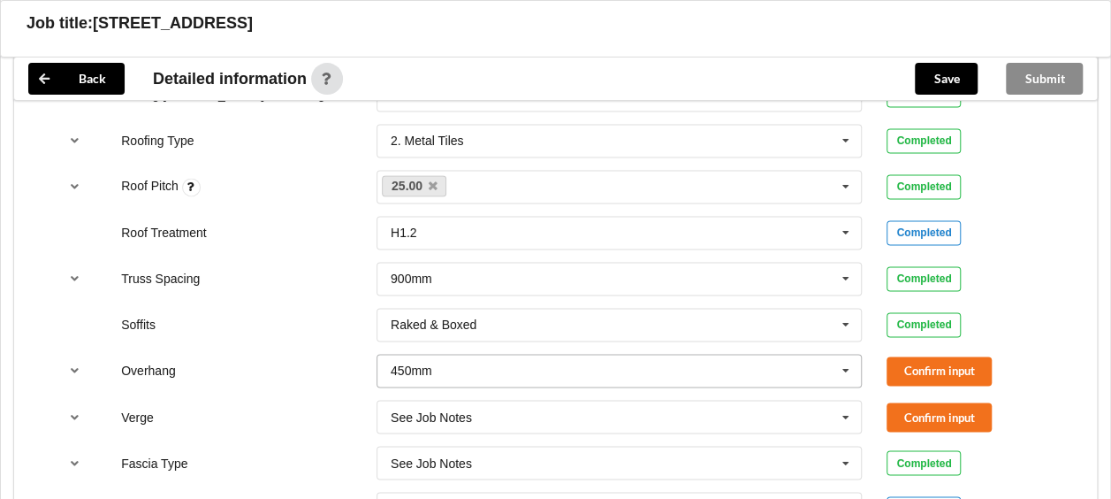
scroll to position [1344, 0]
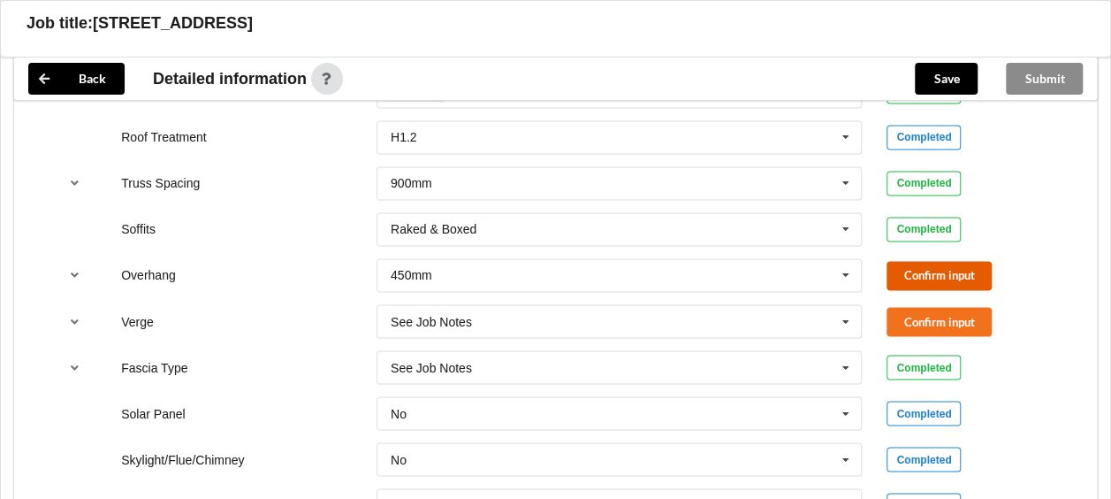
click at [955, 266] on button "Confirm input" at bounding box center [939, 275] width 105 height 29
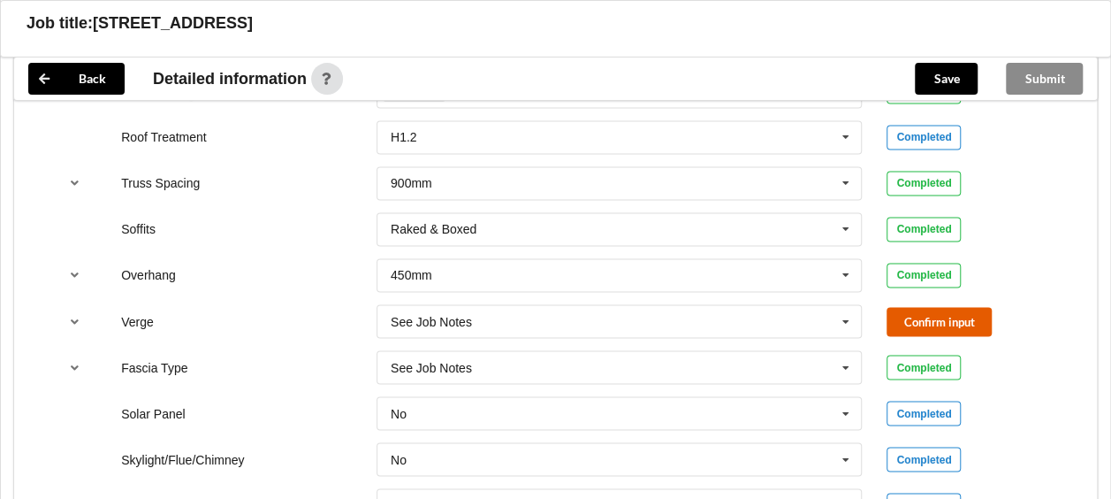
click at [939, 313] on button "Confirm input" at bounding box center [939, 321] width 105 height 29
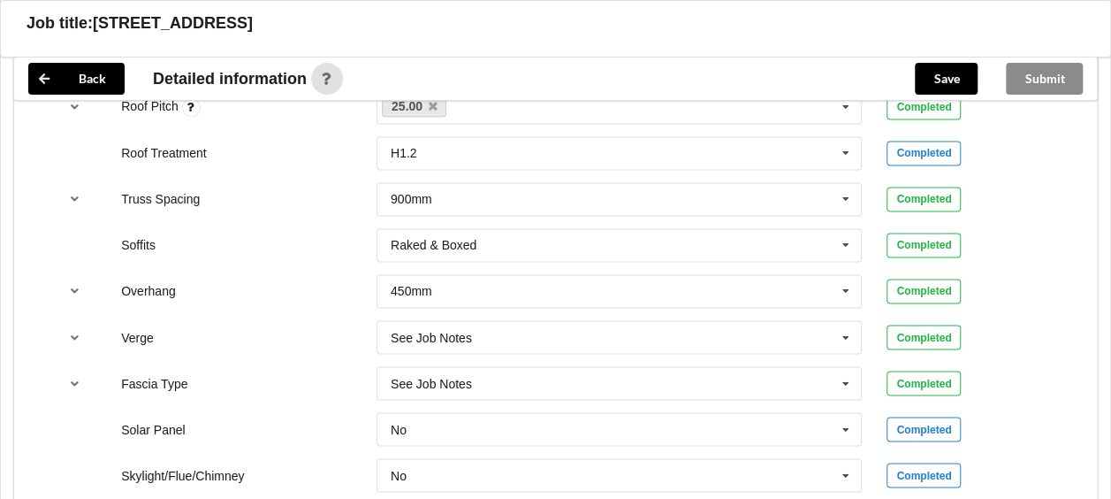
scroll to position [1606, 0]
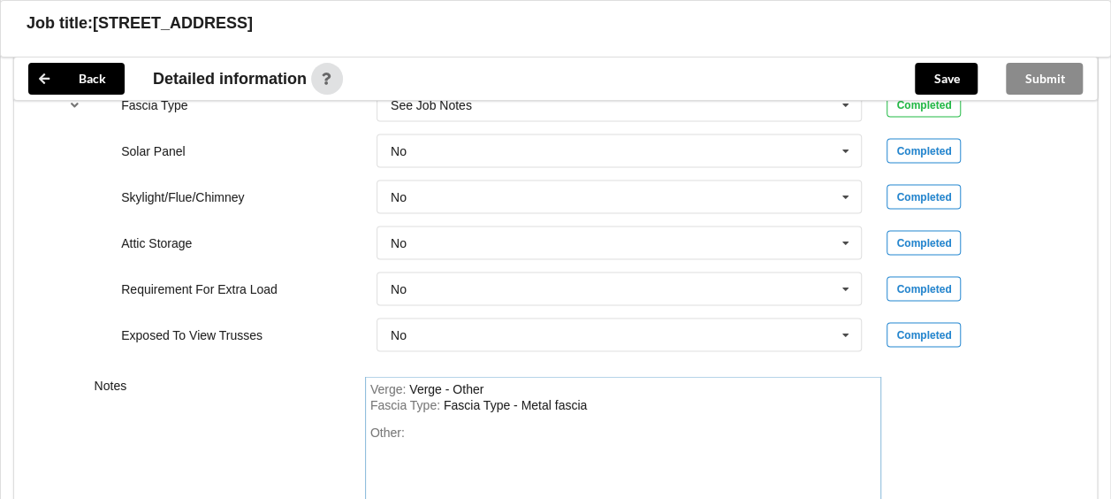
click at [432, 424] on div "Other:" at bounding box center [623, 486] width 507 height 124
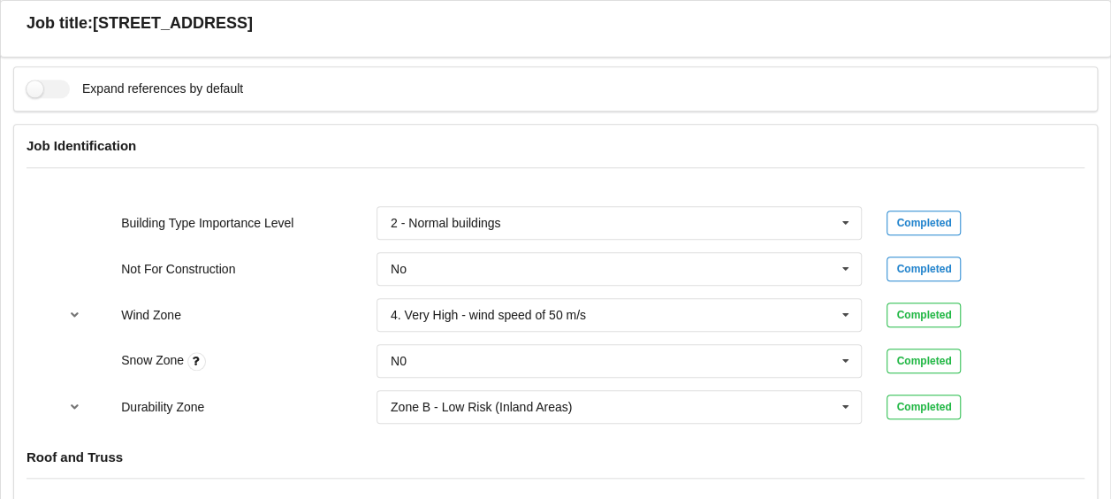
scroll to position [545, 0]
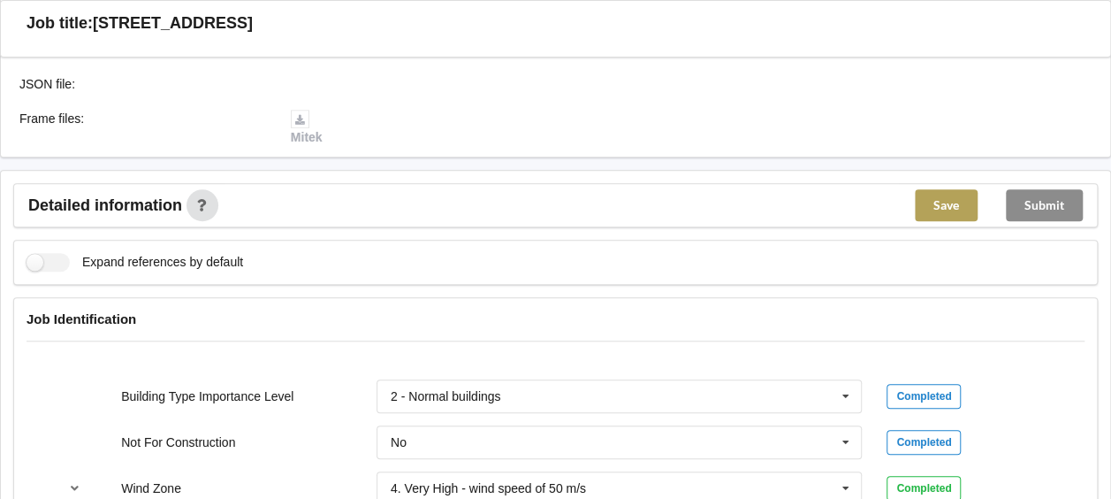
click at [941, 205] on button "Save" at bounding box center [946, 205] width 63 height 32
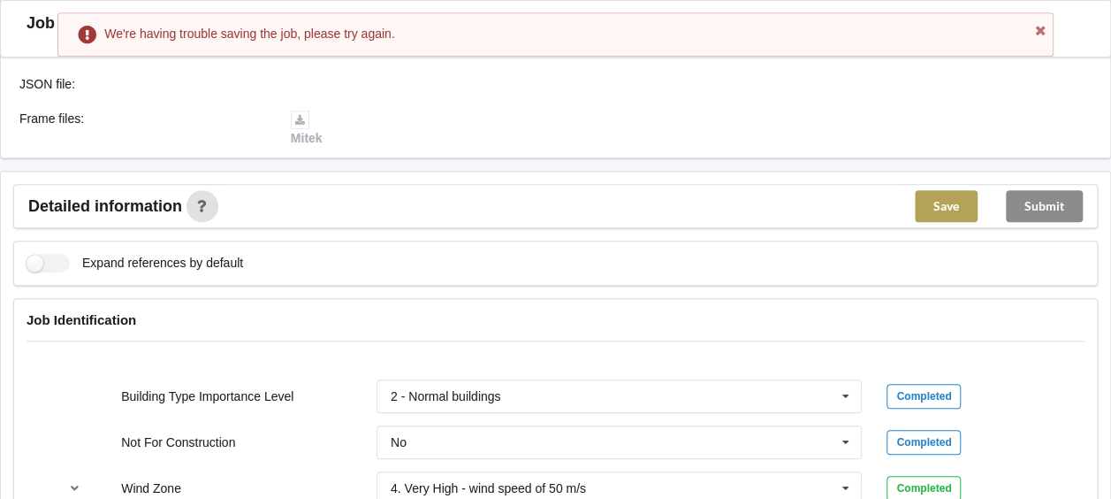
click at [941, 200] on button "Save" at bounding box center [946, 206] width 63 height 32
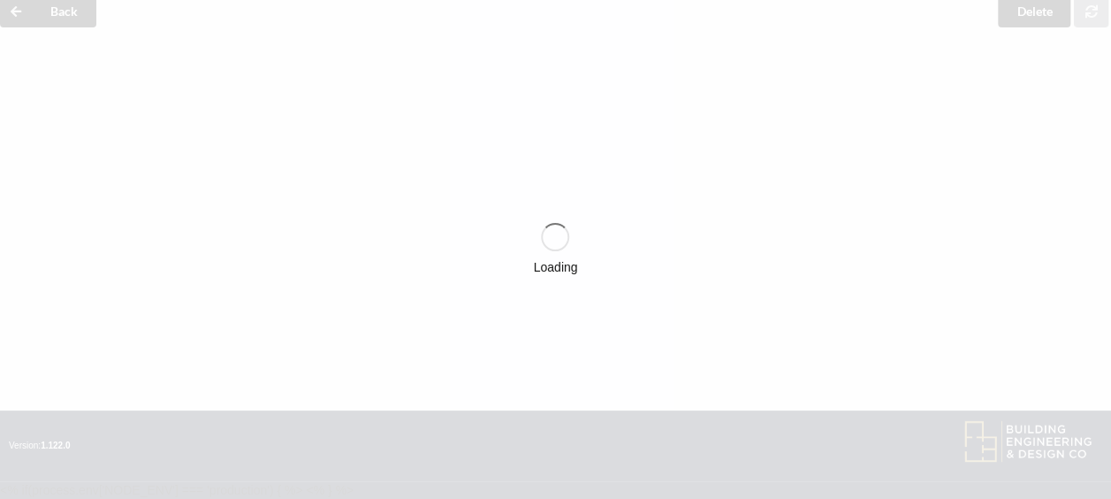
scroll to position [545, 0]
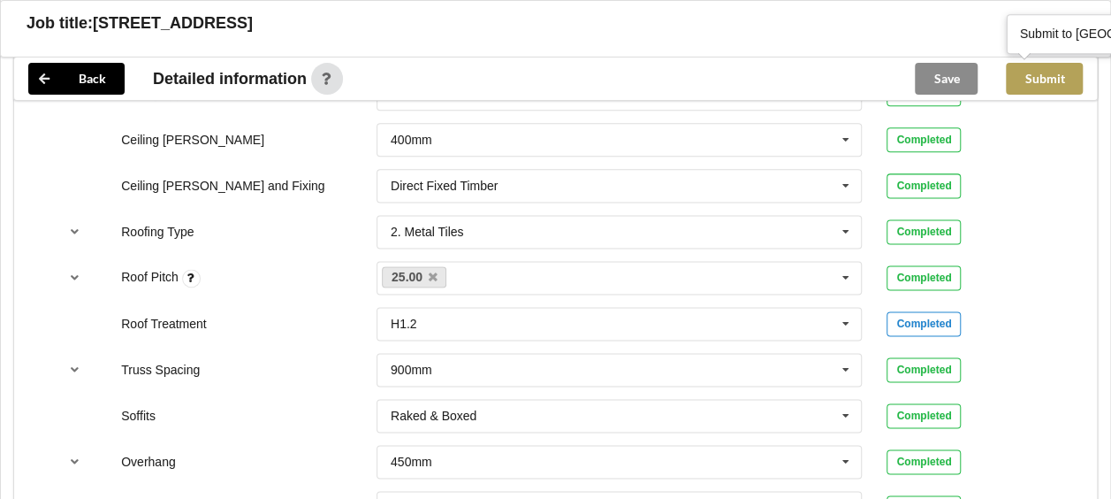
click at [1032, 75] on button "Submit" at bounding box center [1044, 79] width 77 height 32
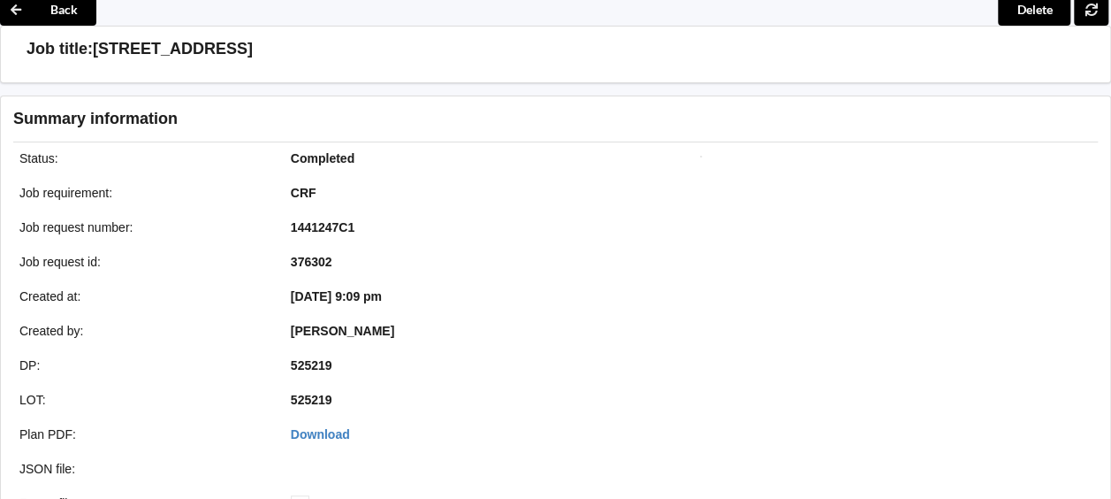
scroll to position [0, 0]
